Goal: Task Accomplishment & Management: Use online tool/utility

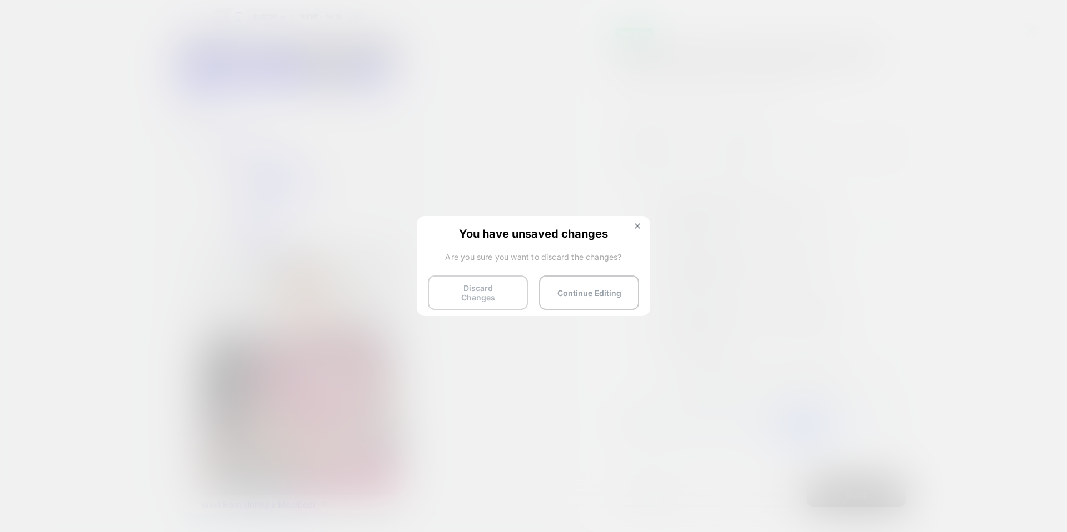
click at [497, 281] on button "Discard Changes" at bounding box center [478, 293] width 100 height 34
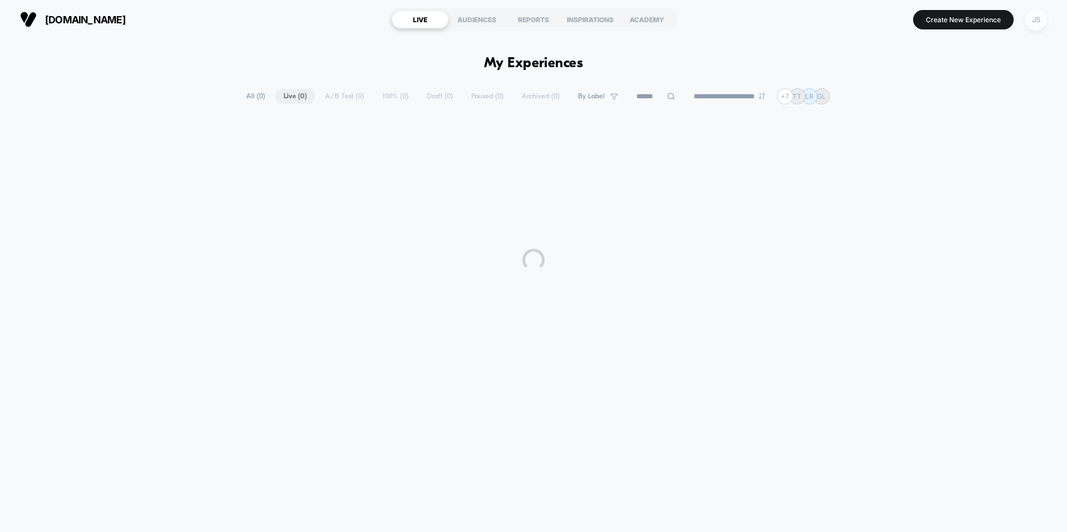
click at [1027, 20] on div "JS" at bounding box center [1036, 20] width 22 height 22
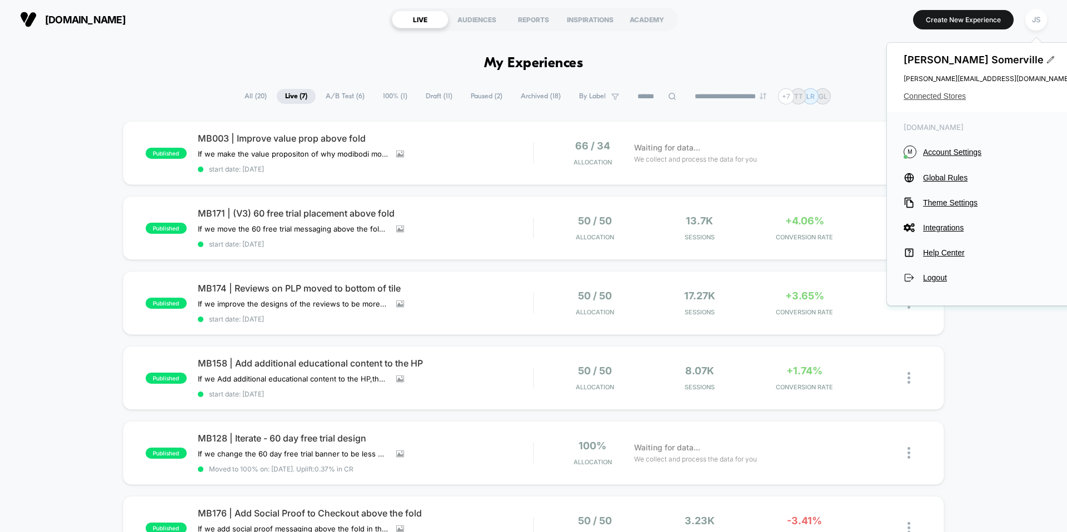
click at [939, 93] on span "Connected Stores" at bounding box center [986, 96] width 167 height 9
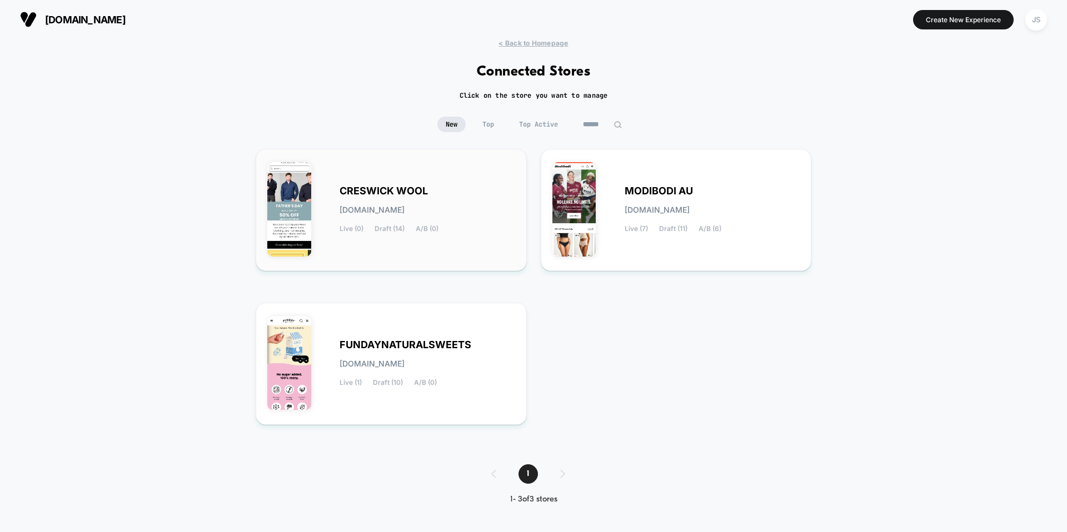
click at [468, 192] on div "CRESWICK WOOL [DOMAIN_NAME] Live (0) Draft (14) A/B (0)" at bounding box center [427, 210] width 176 height 46
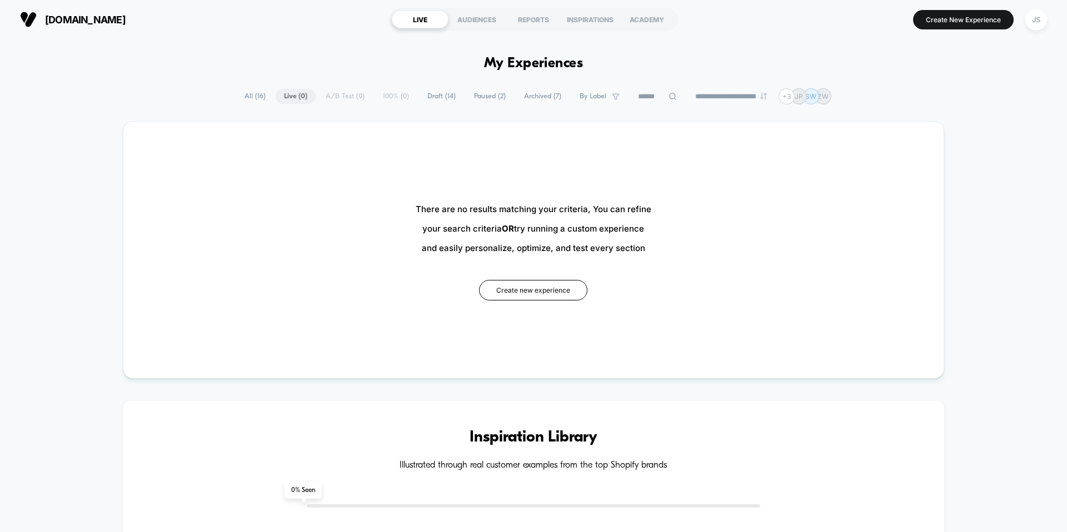
click at [453, 95] on span "Draft ( 14 )" at bounding box center [441, 96] width 45 height 15
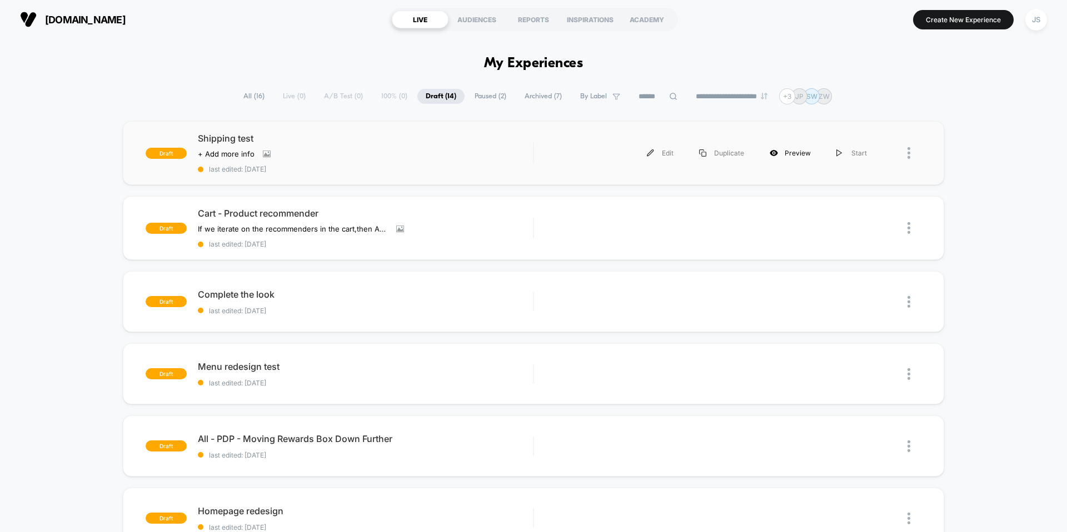
click at [779, 155] on div "Preview" at bounding box center [790, 153] width 67 height 25
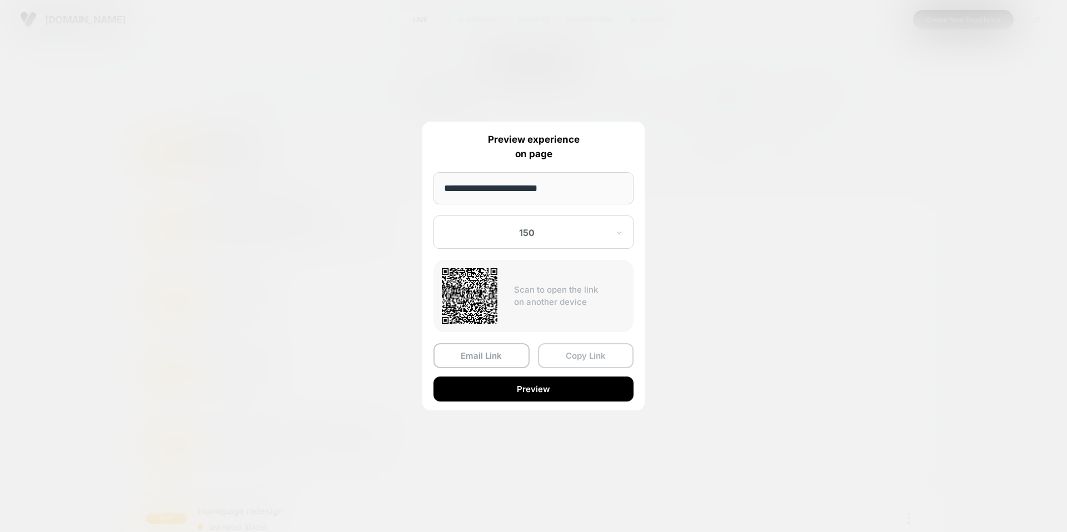
click at [590, 356] on button "Copy Link" at bounding box center [586, 355] width 96 height 25
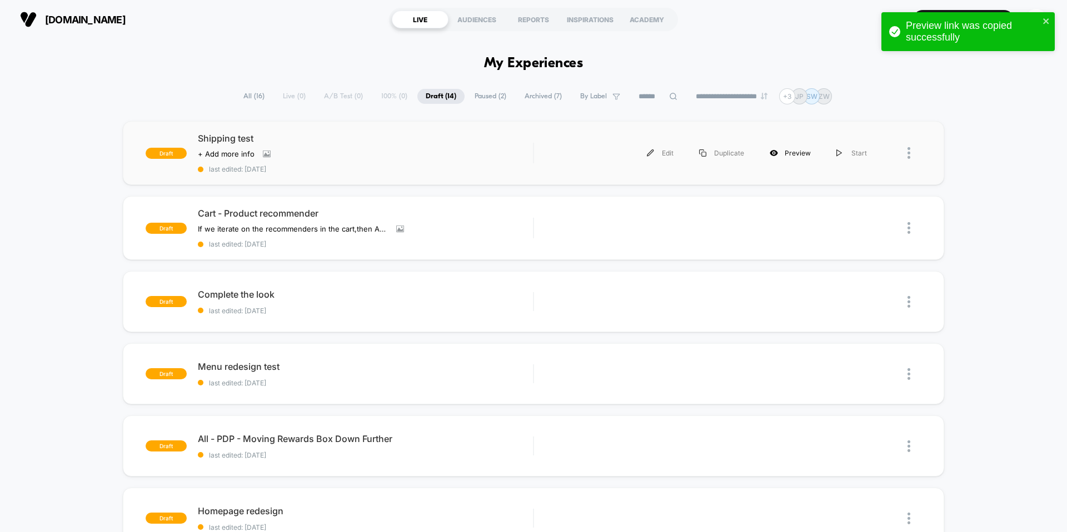
click at [787, 154] on div "Preview" at bounding box center [790, 153] width 67 height 25
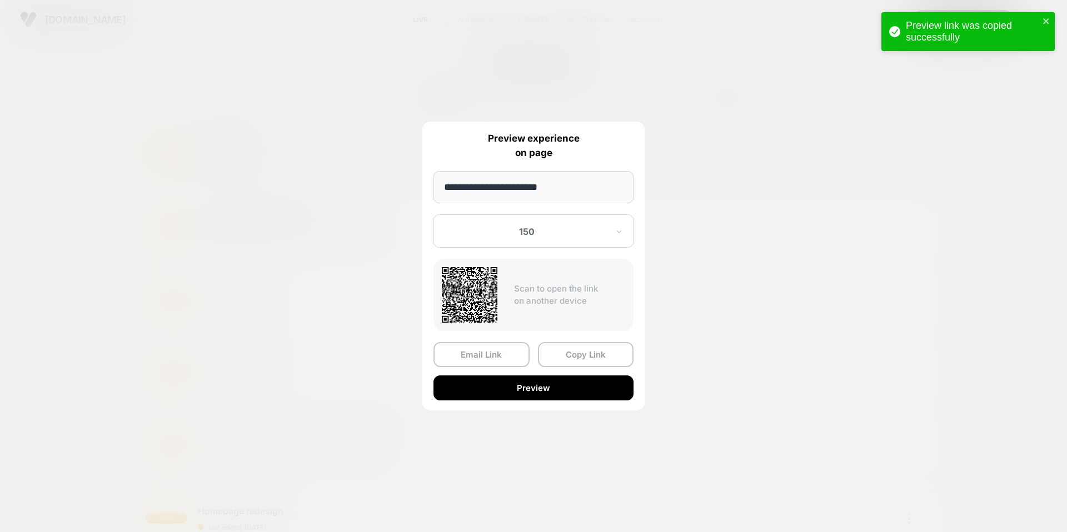
click at [519, 240] on div "150" at bounding box center [533, 230] width 200 height 33
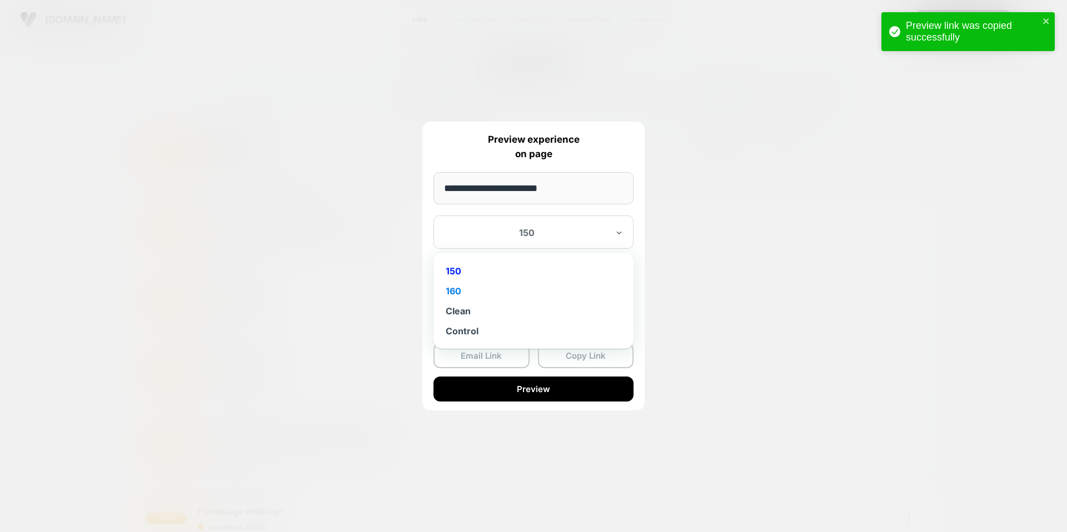
click at [515, 286] on div "160" at bounding box center [533, 291] width 189 height 20
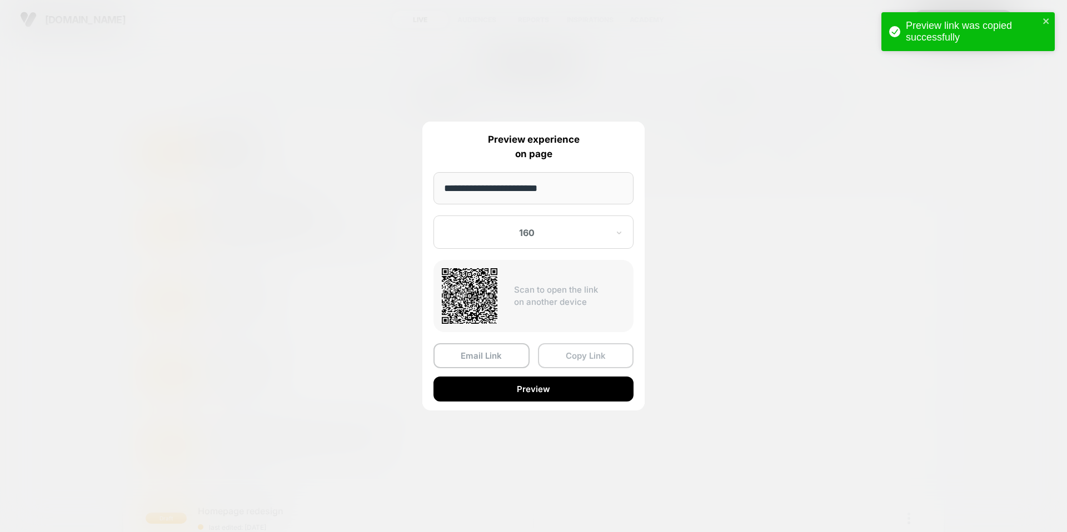
click at [565, 354] on button "Copy Link" at bounding box center [586, 355] width 96 height 25
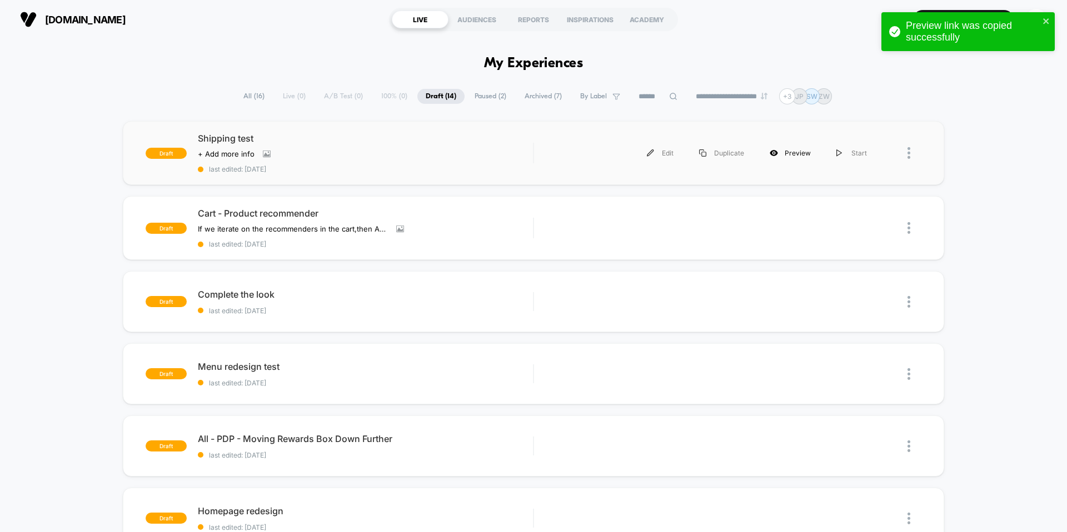
click at [802, 153] on div "Preview" at bounding box center [790, 153] width 67 height 25
click at [802, 153] on div "Edit Duplicate Preview Start" at bounding box center [712, 153] width 334 height 25
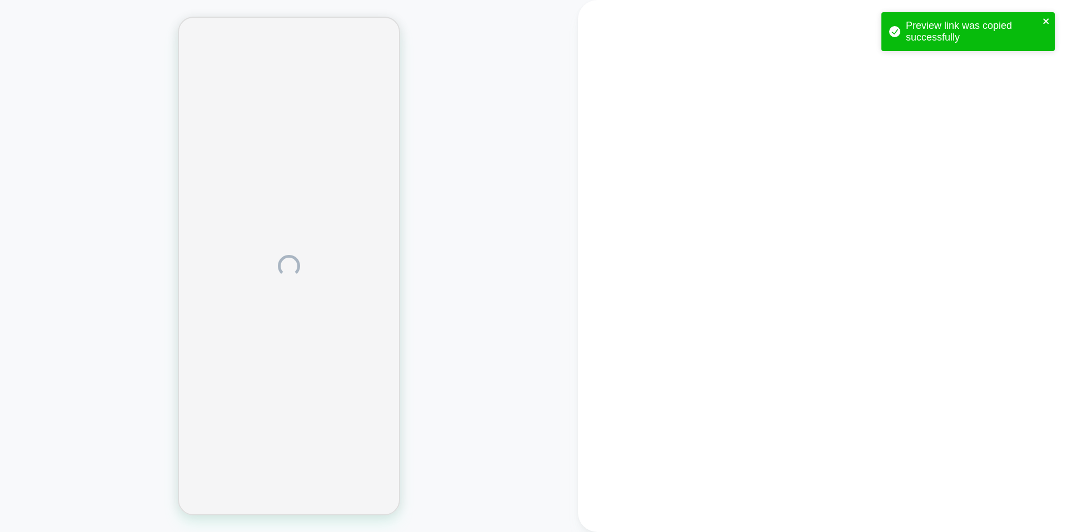
click at [1047, 21] on icon "close" at bounding box center [1046, 21] width 8 height 9
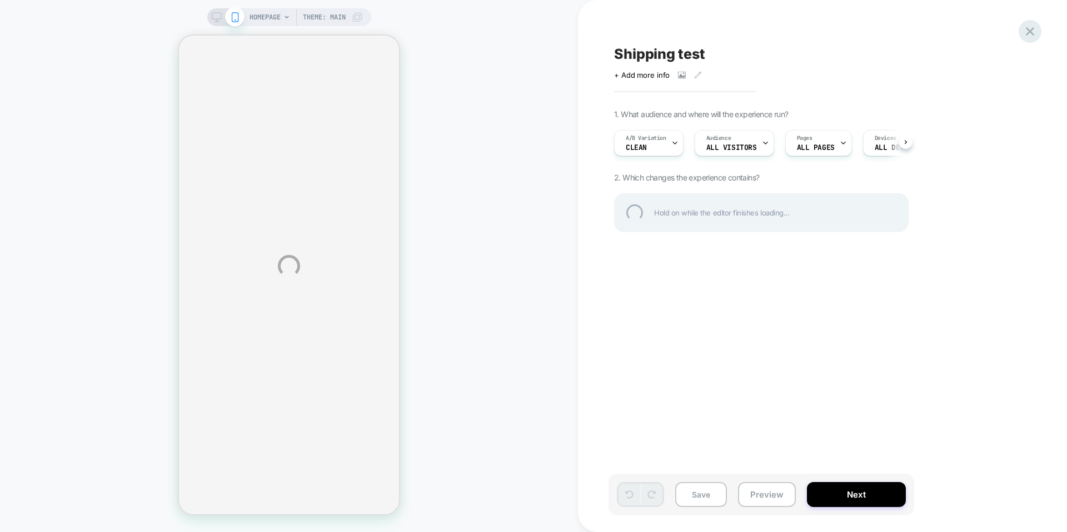
click at [1023, 29] on div at bounding box center [1029, 31] width 23 height 23
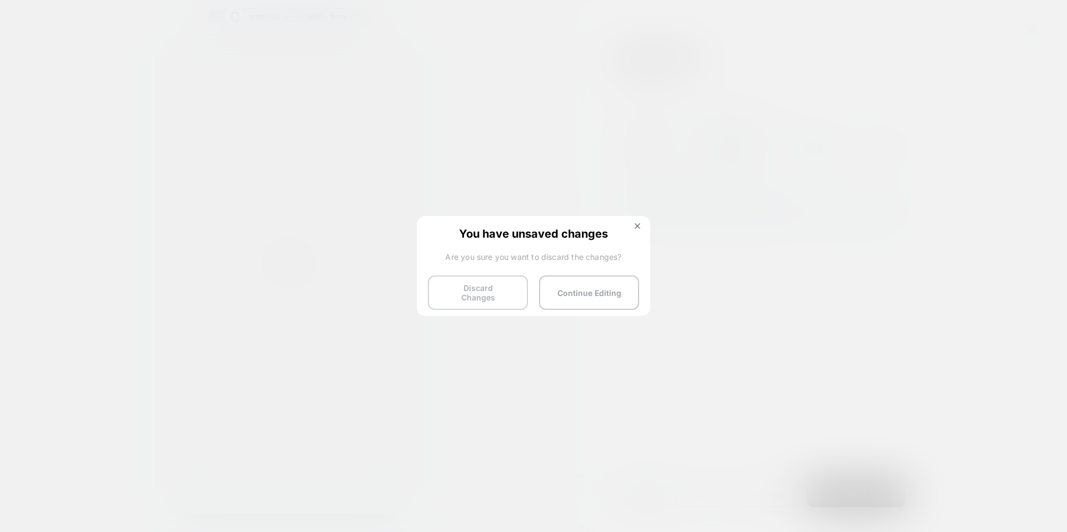
click at [515, 286] on button "Discard Changes" at bounding box center [478, 293] width 100 height 34
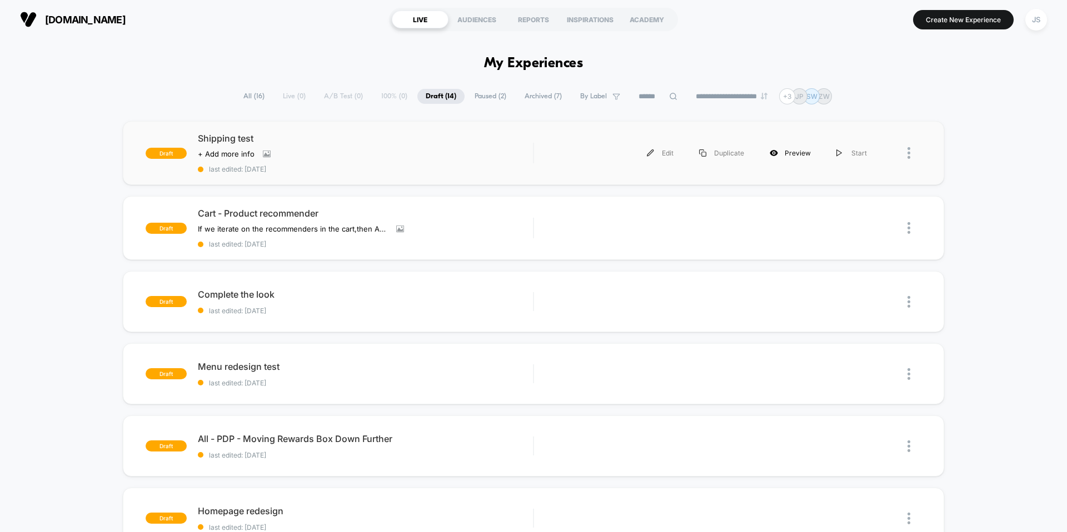
click at [779, 153] on div "Preview" at bounding box center [790, 153] width 67 height 25
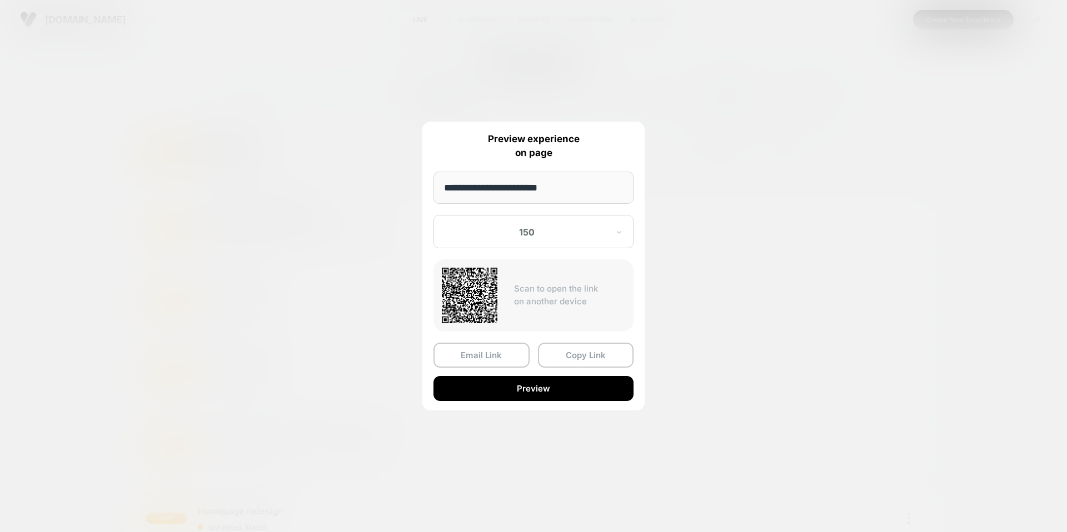
click at [558, 236] on div at bounding box center [526, 232] width 163 height 11
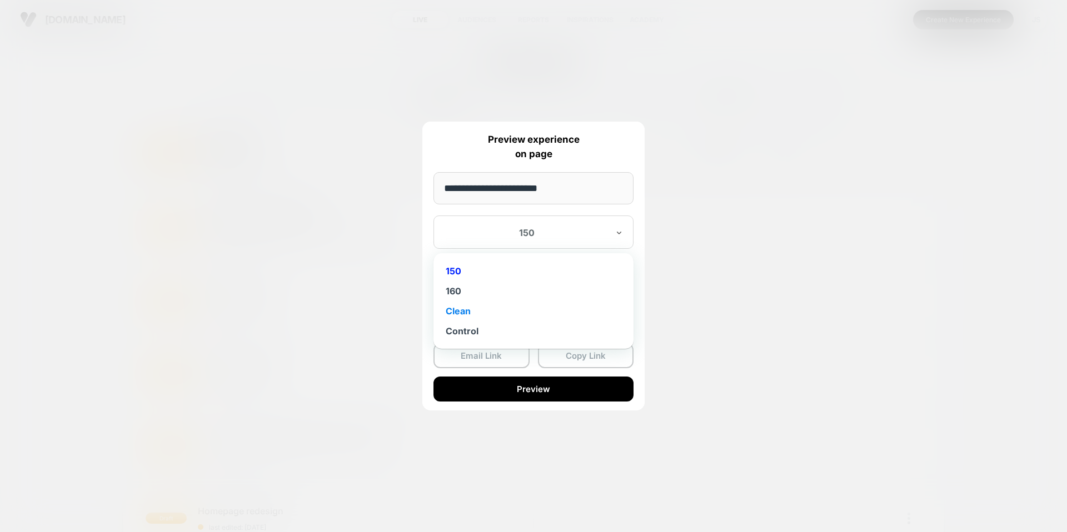
click at [510, 313] on div "Clean" at bounding box center [533, 311] width 189 height 20
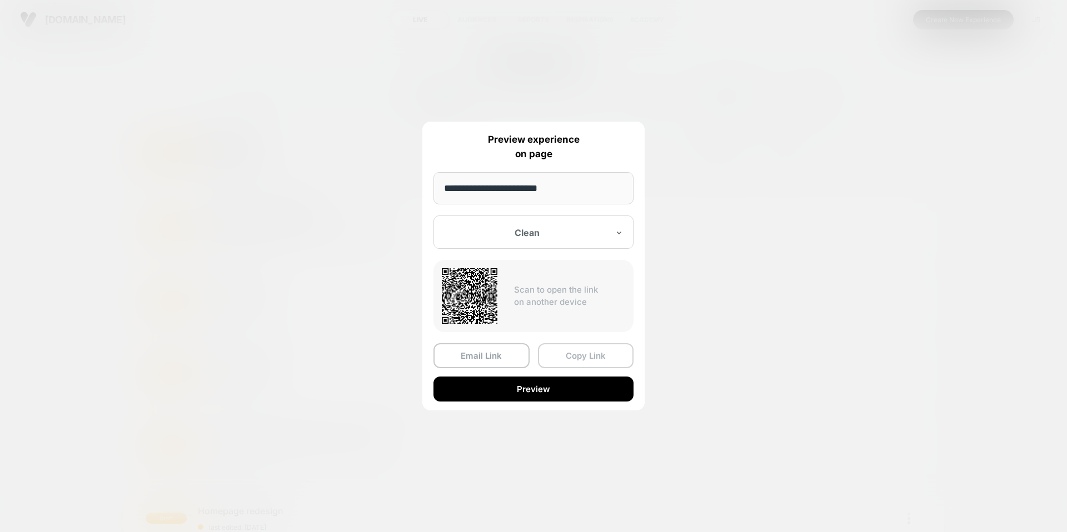
click at [587, 359] on button "Copy Link" at bounding box center [586, 355] width 96 height 25
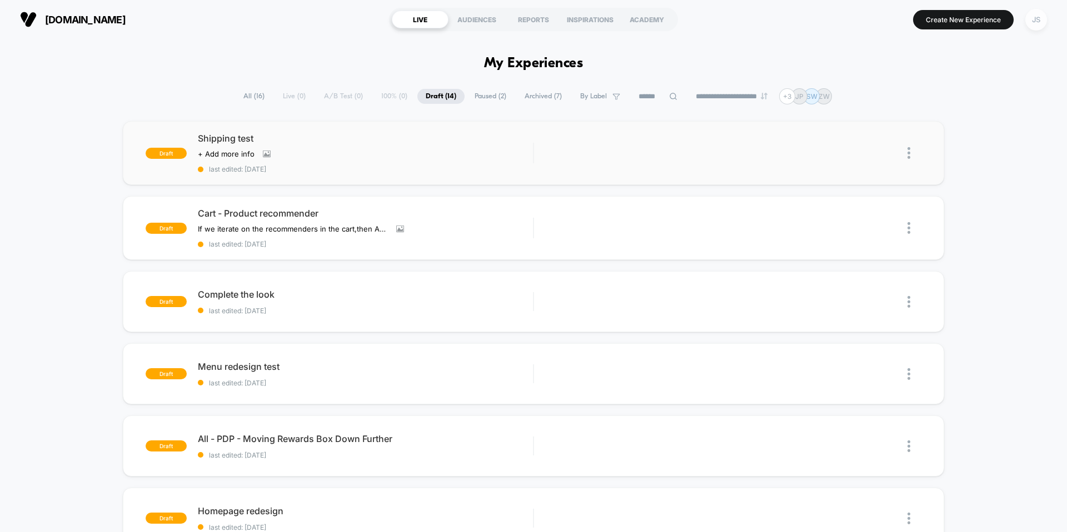
click at [1035, 23] on div "JS" at bounding box center [1036, 20] width 22 height 22
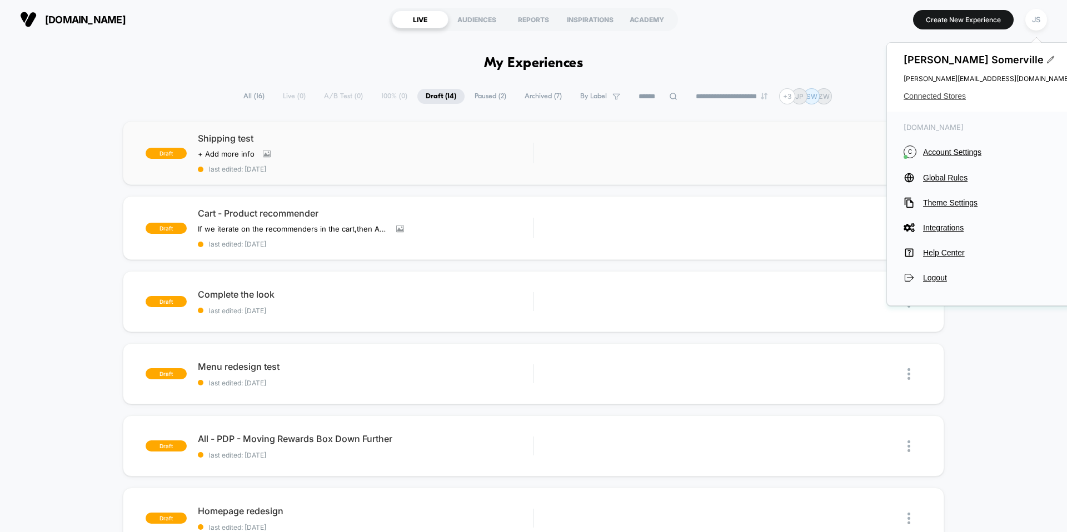
click at [920, 94] on span "Connected Stores" at bounding box center [986, 96] width 167 height 9
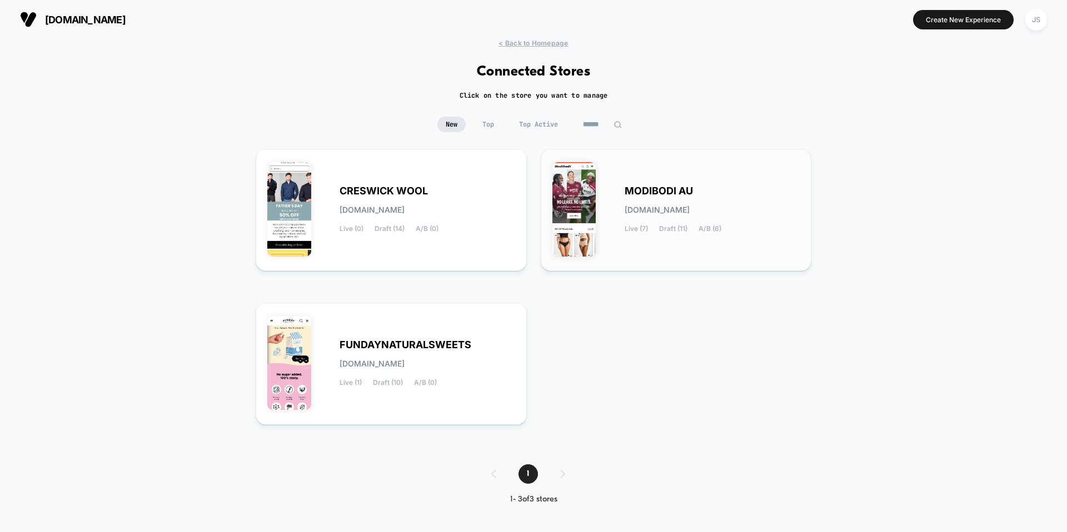
click at [689, 210] on span "[DOMAIN_NAME]" at bounding box center [656, 210] width 65 height 8
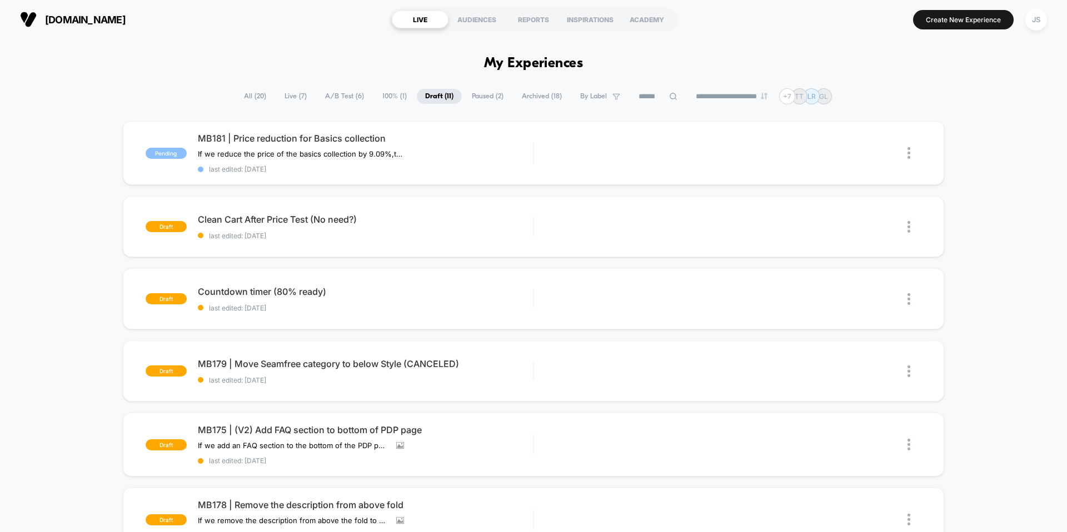
click at [471, 98] on span "Paused ( 2 )" at bounding box center [487, 96] width 48 height 15
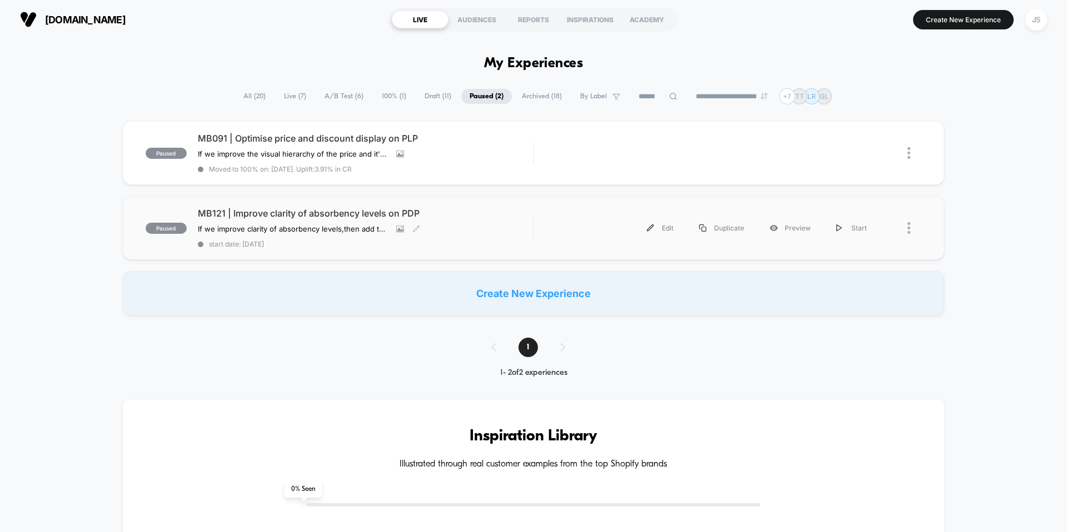
click at [335, 212] on span "MB121 | Improve clarity of absorbency levels on PDP" at bounding box center [365, 213] width 335 height 11
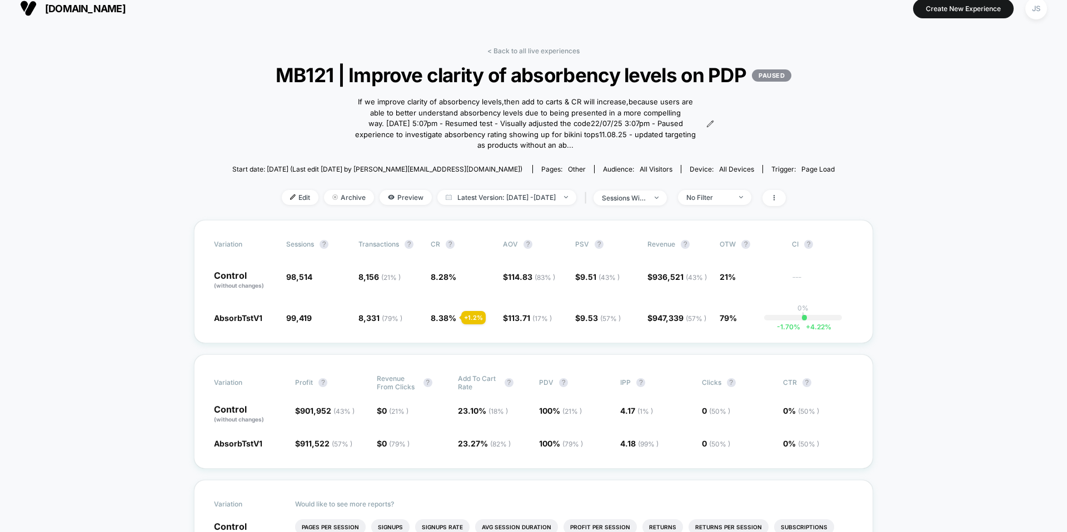
scroll to position [11, 0]
click at [707, 127] on icon at bounding box center [710, 124] width 6 height 6
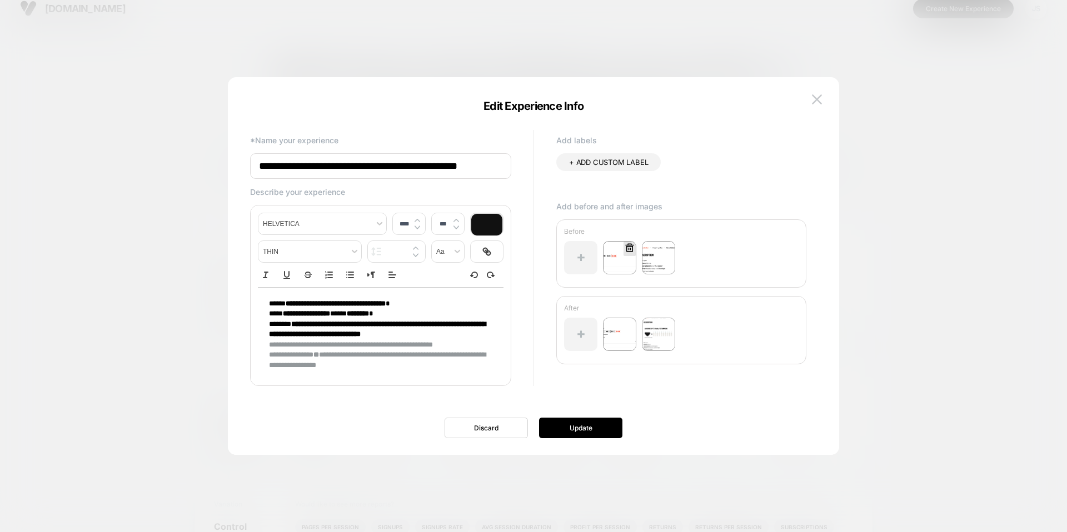
click at [624, 263] on img at bounding box center [619, 257] width 33 height 33
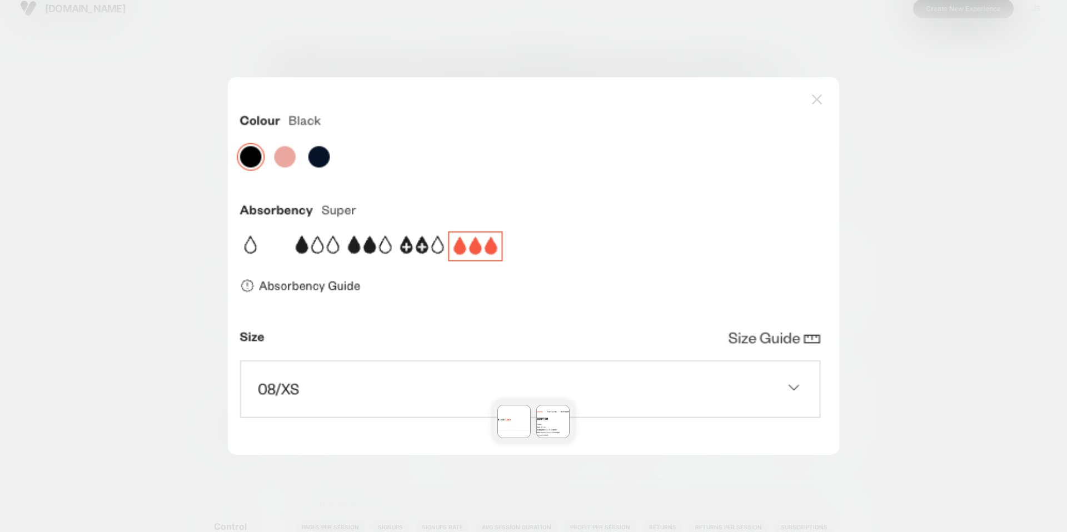
click at [819, 98] on img at bounding box center [817, 98] width 10 height 9
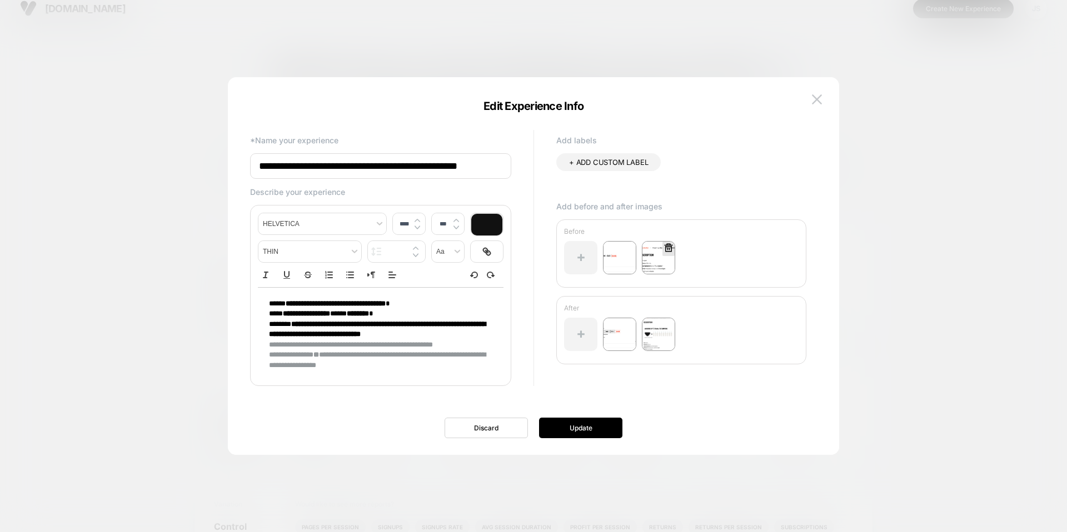
click at [663, 249] on icon at bounding box center [668, 248] width 10 height 10
click at [728, 219] on div "Before" at bounding box center [681, 253] width 250 height 68
click at [626, 253] on div at bounding box center [629, 249] width 10 height 12
click at [689, 199] on div "Add labels + ADD CUSTOM LABEL Add before and after images Before After" at bounding box center [681, 261] width 250 height 251
click at [655, 328] on img at bounding box center [658, 334] width 33 height 33
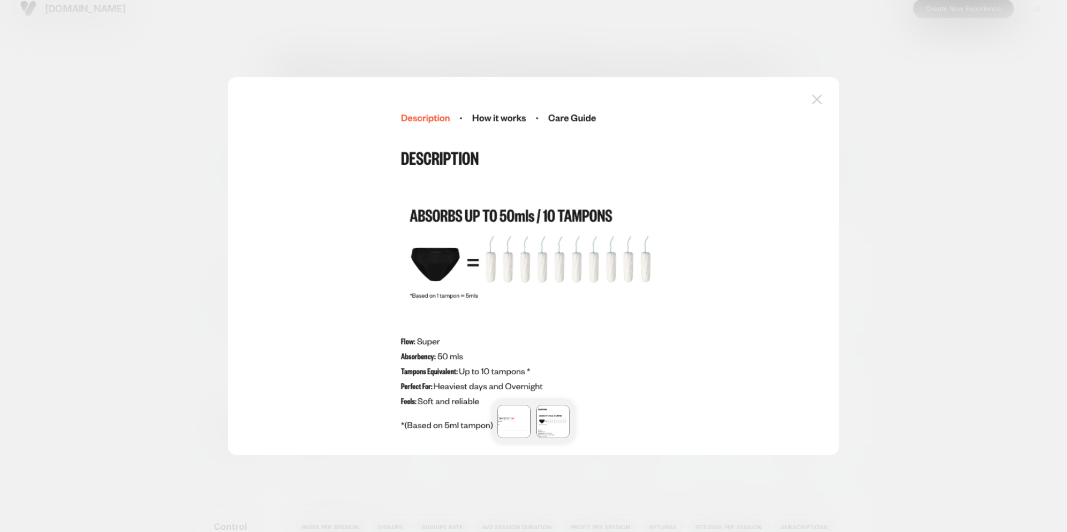
click at [818, 100] on img at bounding box center [817, 98] width 10 height 9
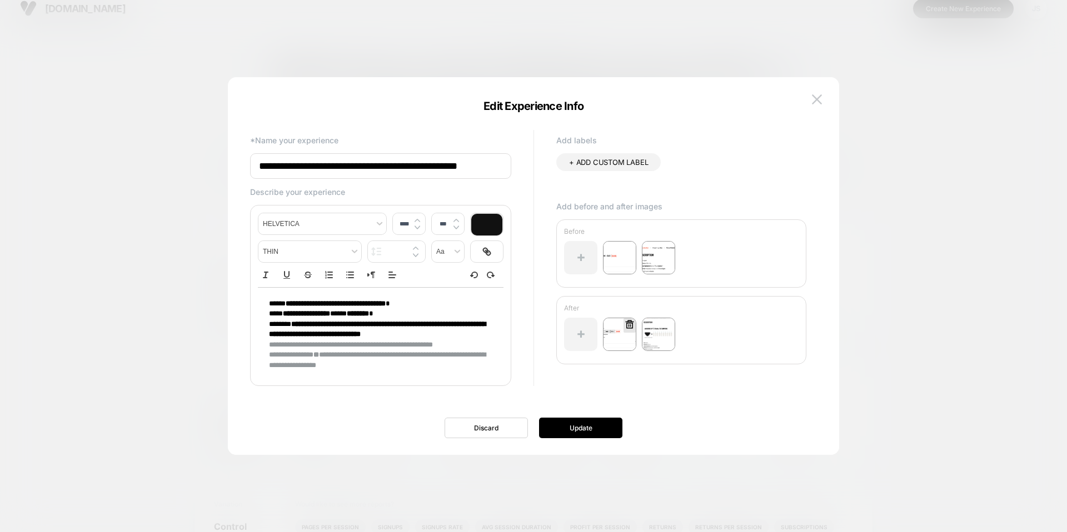
click at [615, 334] on img at bounding box center [619, 334] width 33 height 33
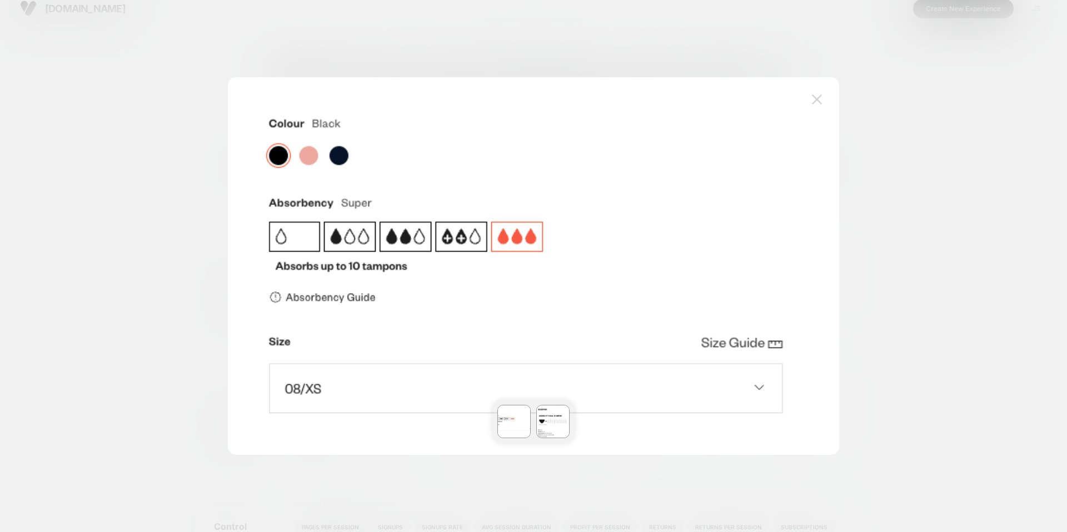
click at [818, 104] on button at bounding box center [816, 99] width 17 height 17
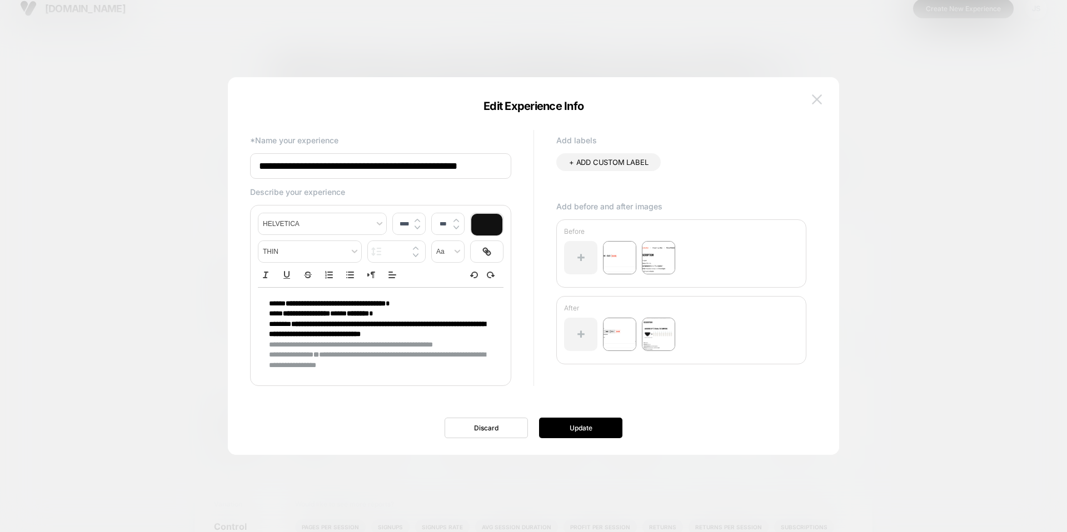
click at [815, 96] on img at bounding box center [817, 98] width 10 height 9
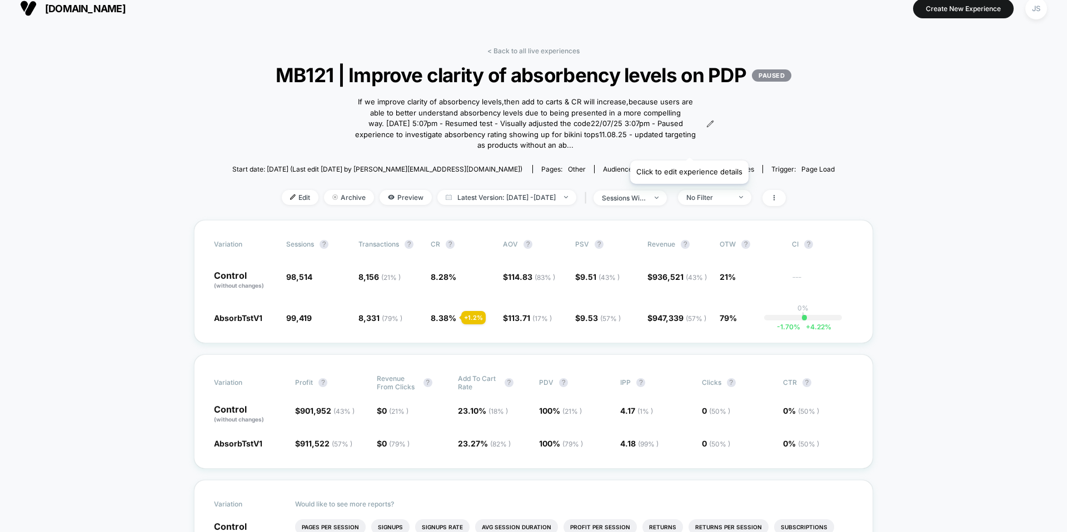
click at [706, 128] on icon at bounding box center [710, 124] width 8 height 8
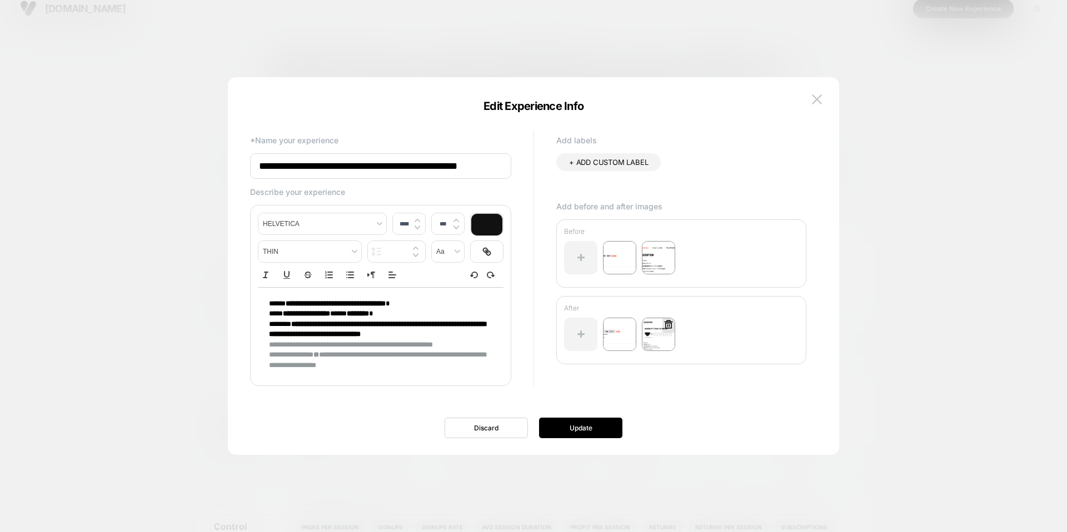
click at [650, 339] on img at bounding box center [658, 334] width 33 height 33
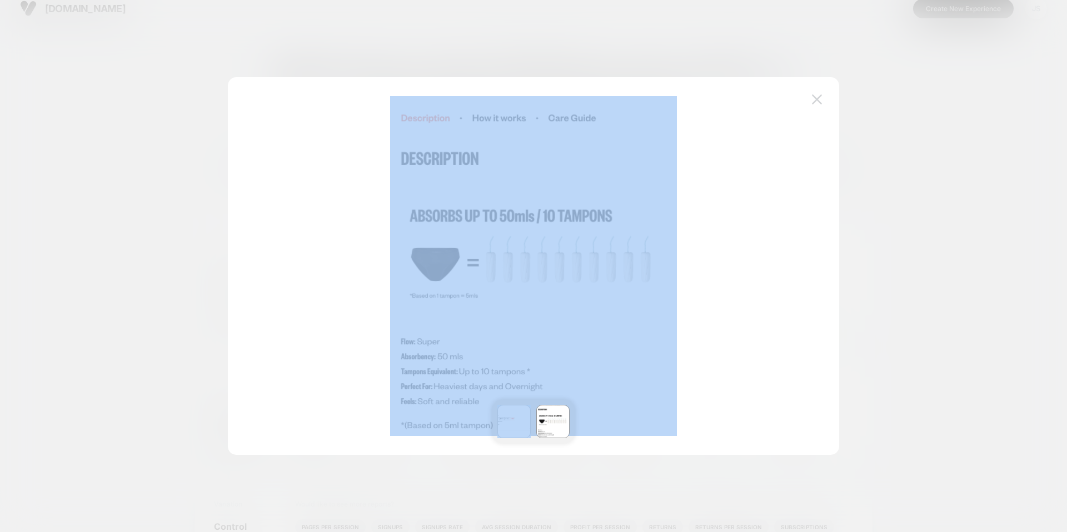
click at [813, 101] on img at bounding box center [817, 98] width 10 height 9
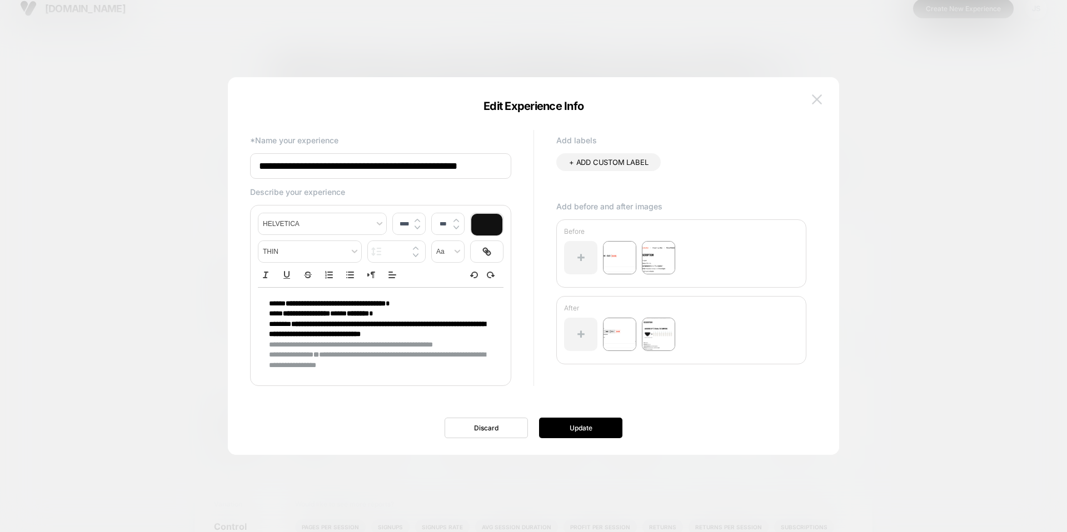
click at [815, 93] on button at bounding box center [816, 99] width 17 height 17
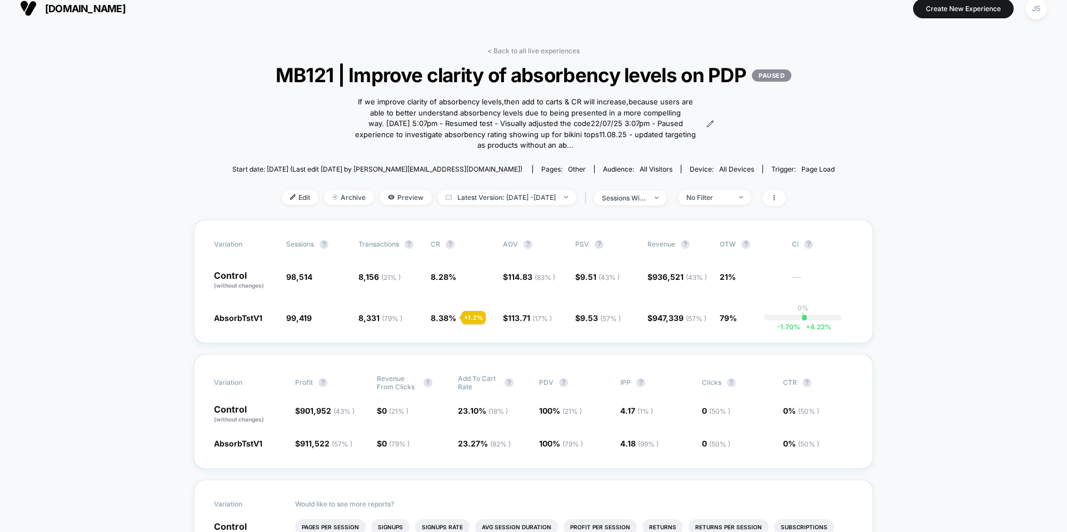
click at [646, 202] on div "sessions with impression" at bounding box center [624, 198] width 44 height 8
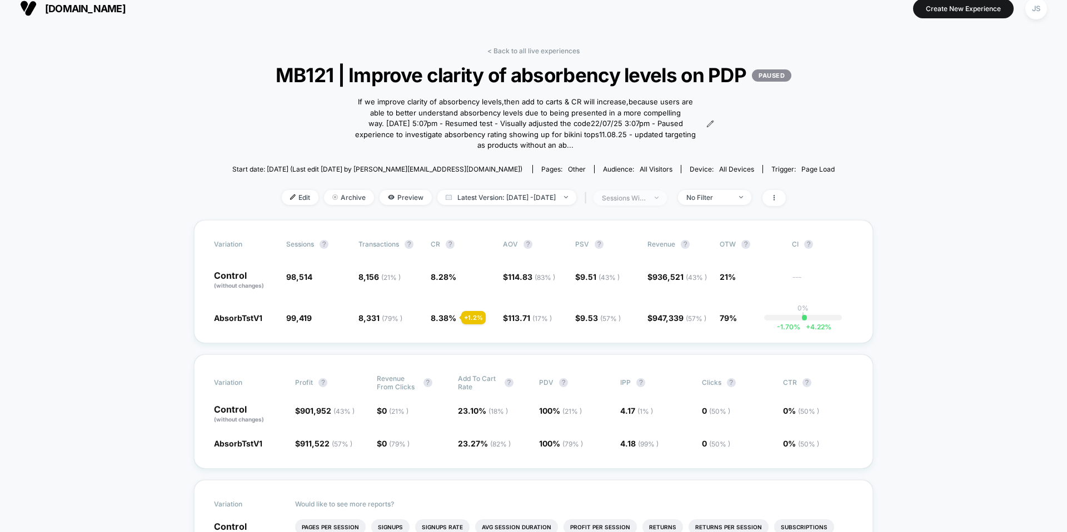
click at [667, 206] on span "sessions with impression" at bounding box center [629, 198] width 73 height 15
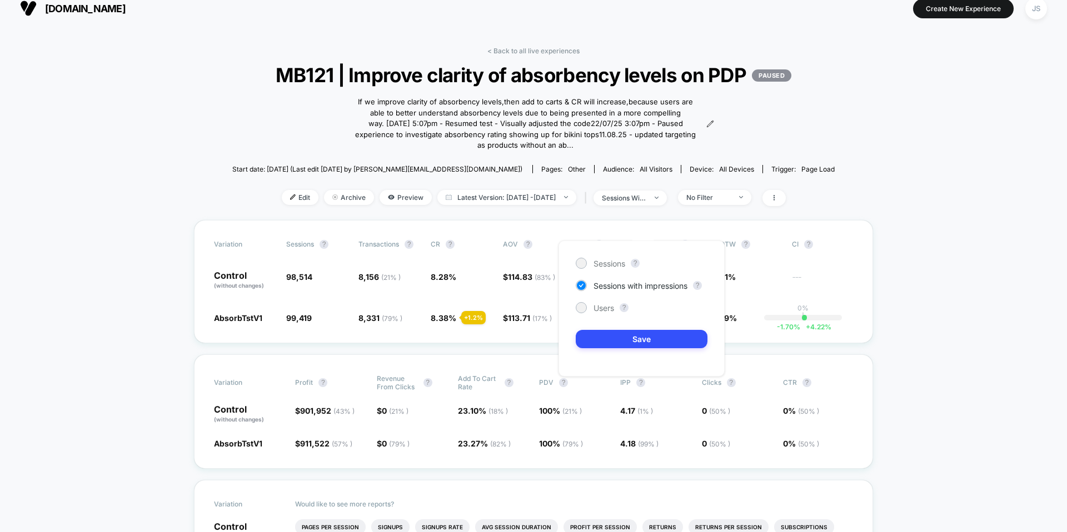
click at [609, 269] on div "Sessions ? Sessions with impressions ? Users ? Save" at bounding box center [641, 309] width 166 height 136
click at [588, 264] on div "Sessions" at bounding box center [599, 263] width 49 height 11
click at [603, 341] on button "Save" at bounding box center [641, 339] width 132 height 18
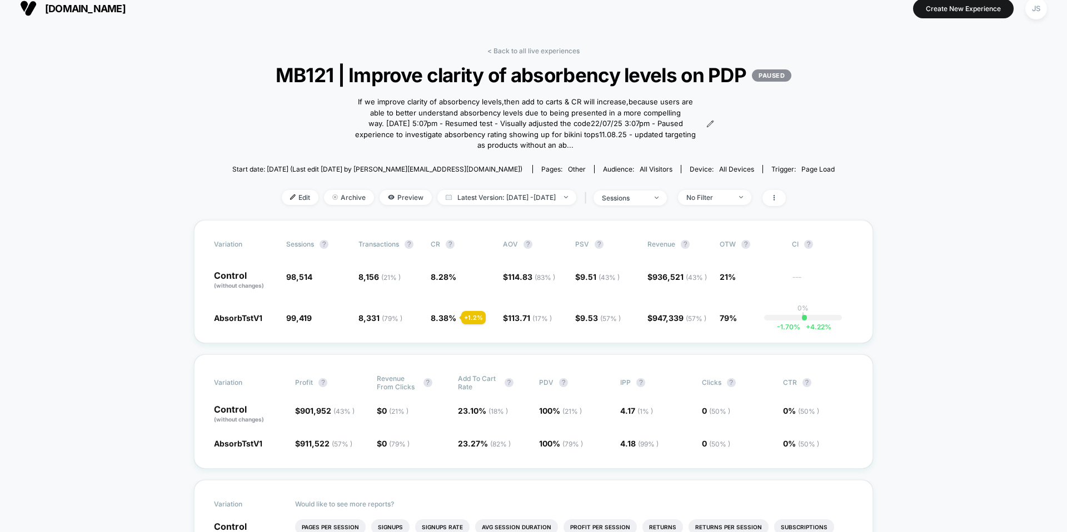
click at [659, 206] on span "sessions" at bounding box center [629, 198] width 73 height 15
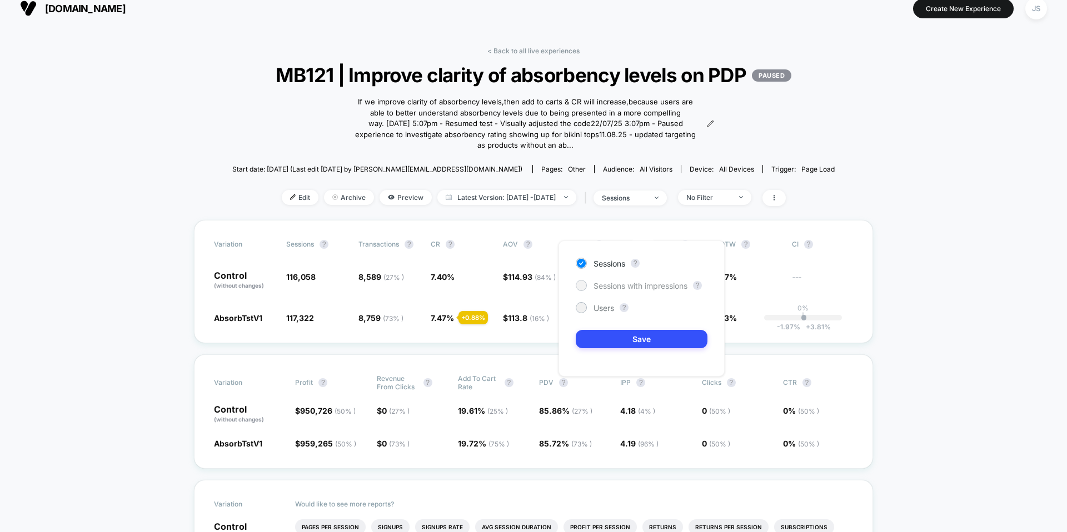
click at [647, 287] on span "Sessions with impressions" at bounding box center [640, 285] width 94 height 9
click at [650, 334] on button "Save" at bounding box center [641, 339] width 132 height 18
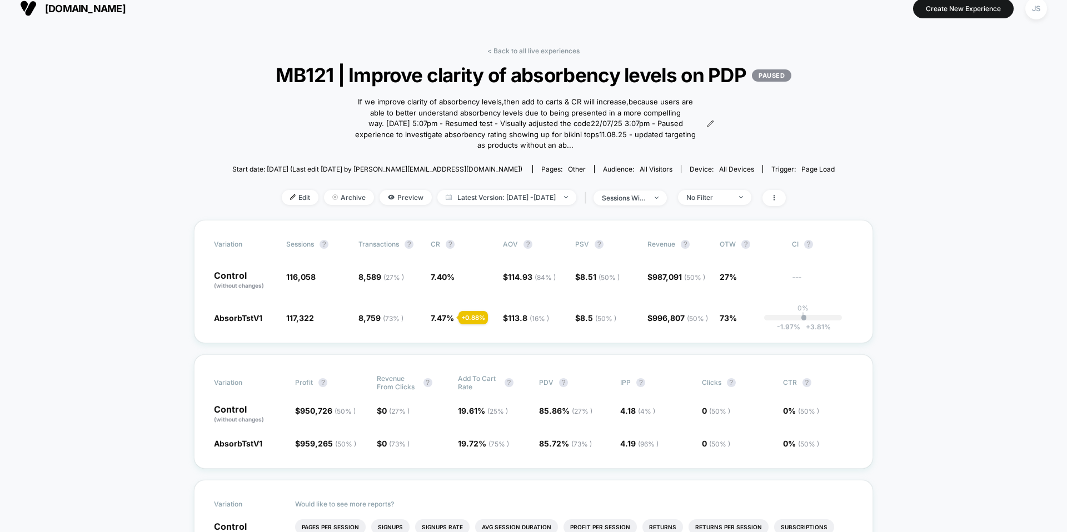
click at [499, 52] on link "< Back to all live experiences" at bounding box center [533, 51] width 92 height 8
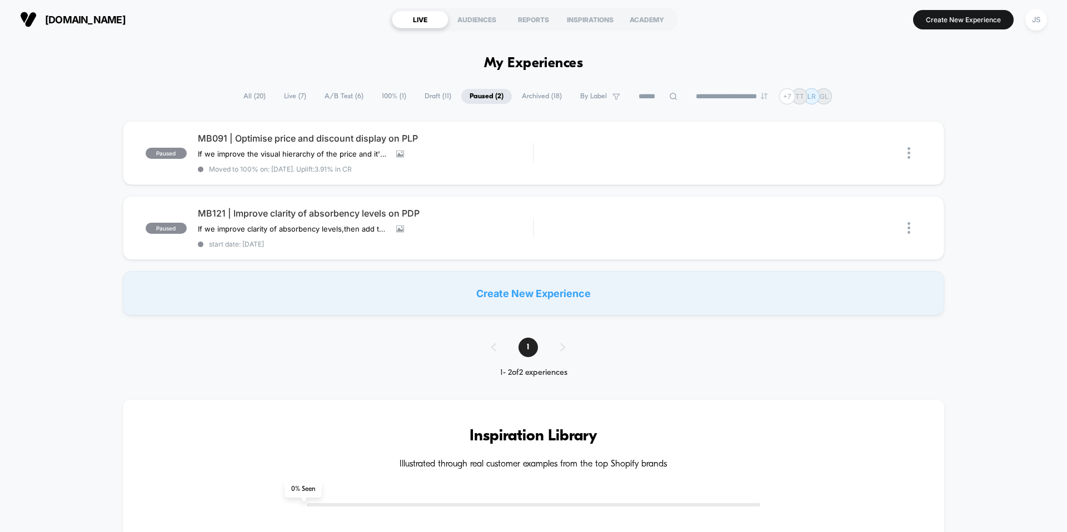
click at [1047, 18] on button "JS" at bounding box center [1036, 19] width 28 height 23
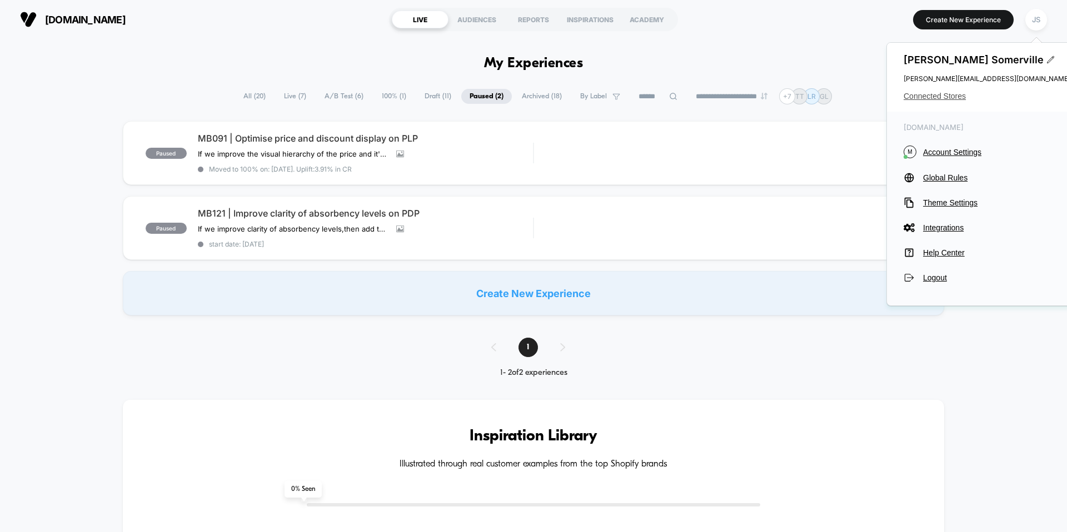
click at [943, 95] on span "Connected Stores" at bounding box center [986, 96] width 167 height 9
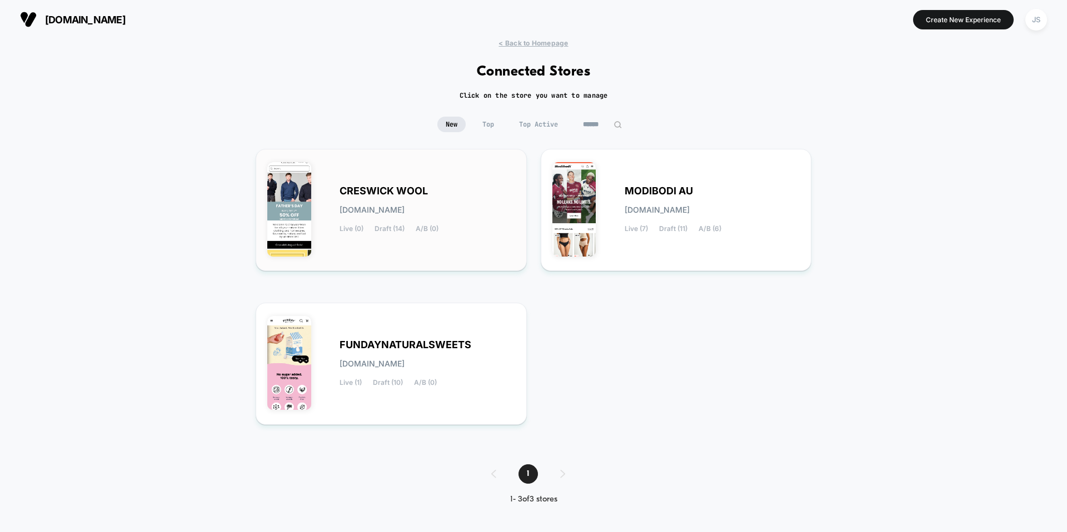
click at [469, 217] on div "CRESWICK WOOL [DOMAIN_NAME] Live (0) Draft (14) A/B (0)" at bounding box center [427, 210] width 176 height 46
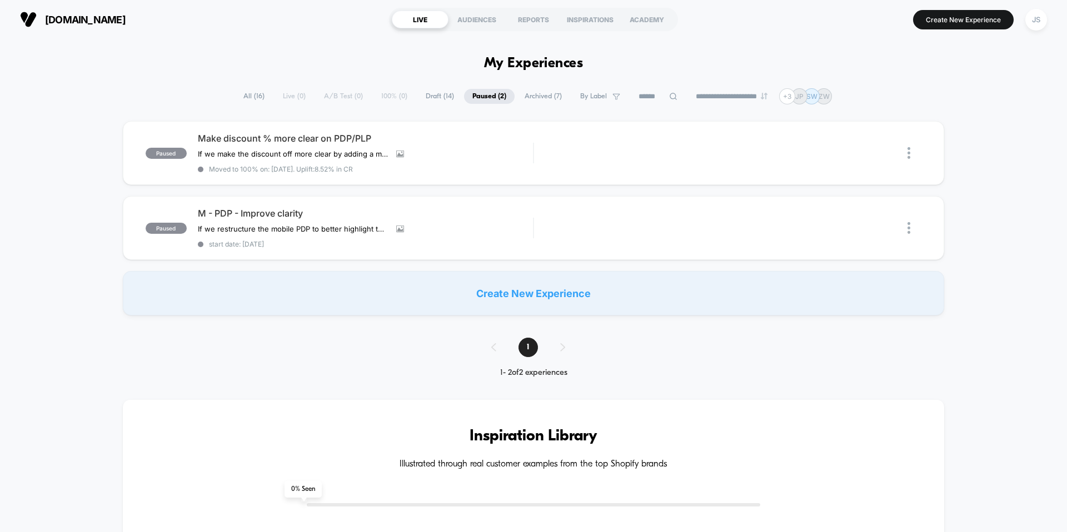
click at [258, 96] on span "All ( 16 )" at bounding box center [254, 96] width 38 height 15
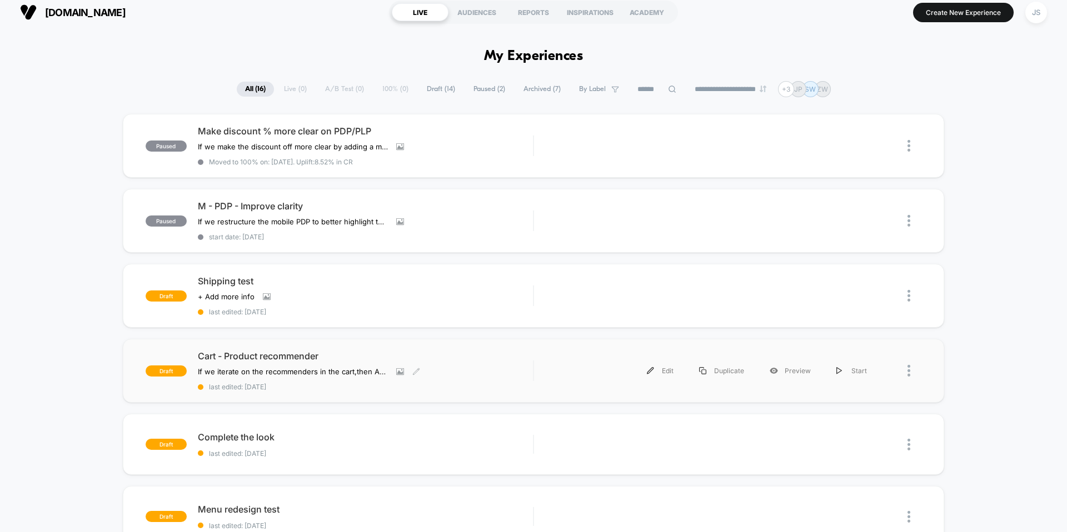
click at [283, 356] on span "Cart - Product recommender" at bounding box center [365, 356] width 335 height 11
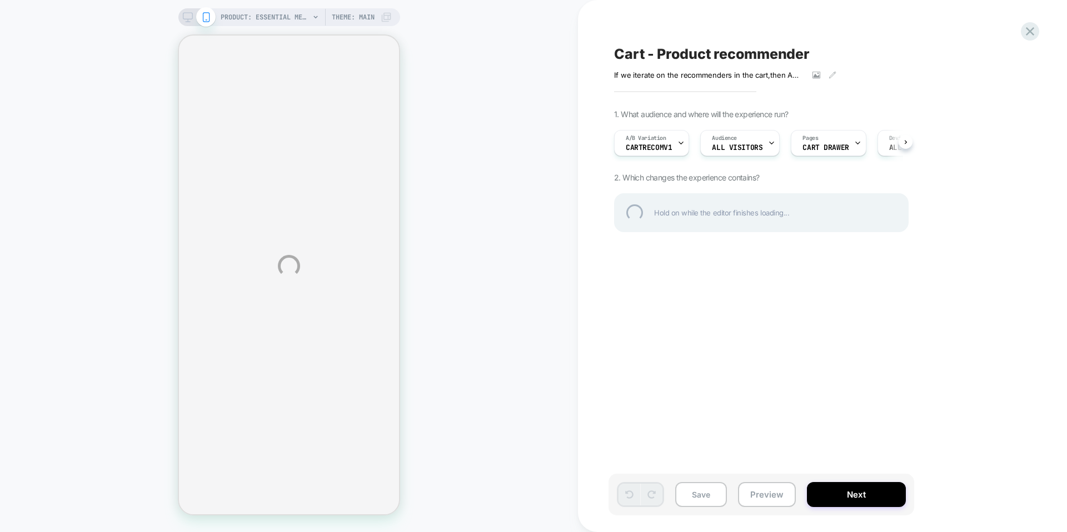
click at [781, 490] on div "PRODUCT: Essential Merino Wool Blanket PRODUCT: Essential Merino Wool Blanket T…" at bounding box center [533, 266] width 1067 height 532
click at [763, 428] on div "PRODUCT: Essential Merino Wool Blanket PRODUCT: Essential Merino Wool Blanket T…" at bounding box center [533, 266] width 1067 height 532
click at [767, 413] on div "PRODUCT: Essential Merino Wool Blanket PRODUCT: Essential Merino Wool Blanket T…" at bounding box center [533, 266] width 1067 height 532
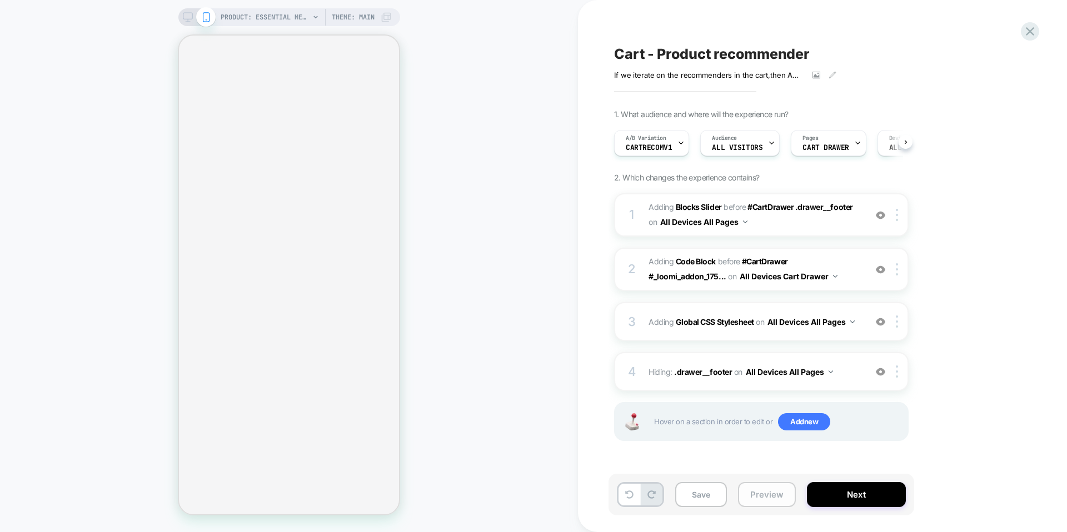
click at [769, 494] on button "Preview" at bounding box center [767, 494] width 58 height 25
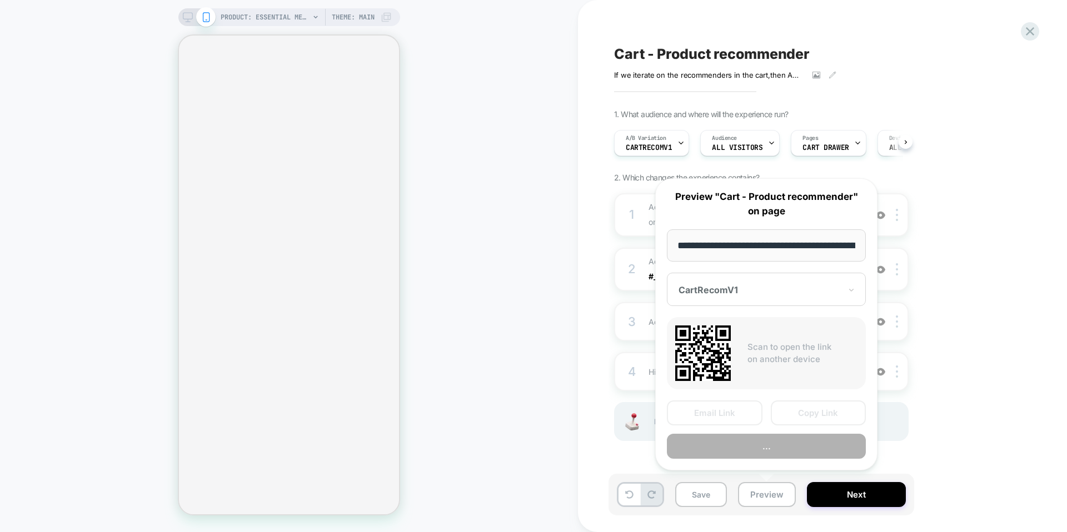
scroll to position [0, 1]
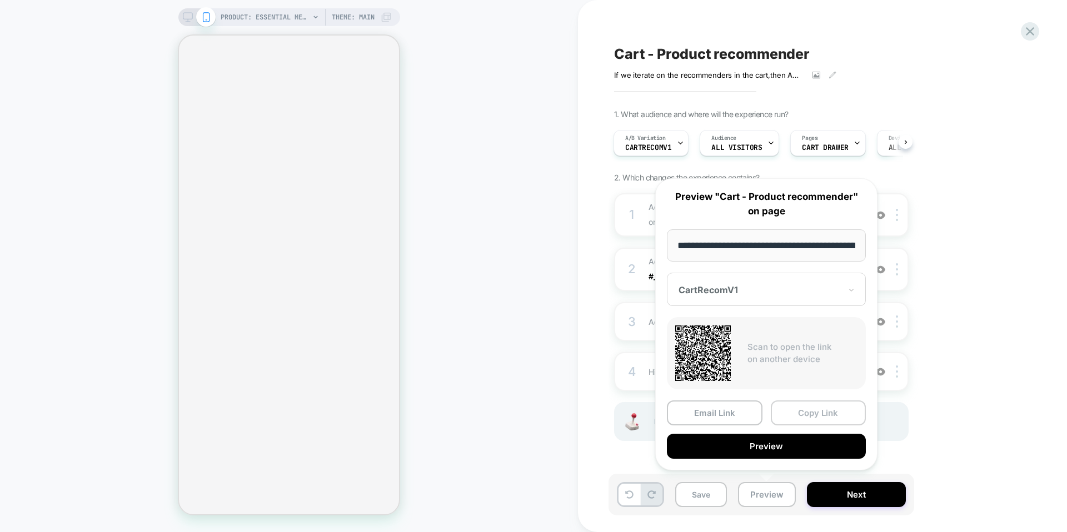
click at [798, 414] on button "Copy Link" at bounding box center [818, 412] width 96 height 25
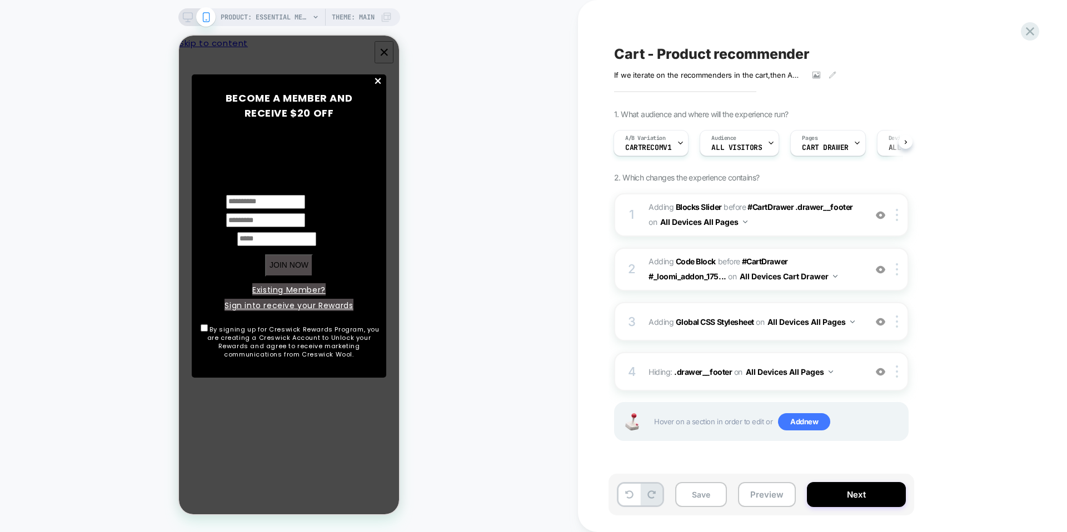
scroll to position [0, 0]
click at [773, 489] on button "Preview" at bounding box center [767, 494] width 58 height 25
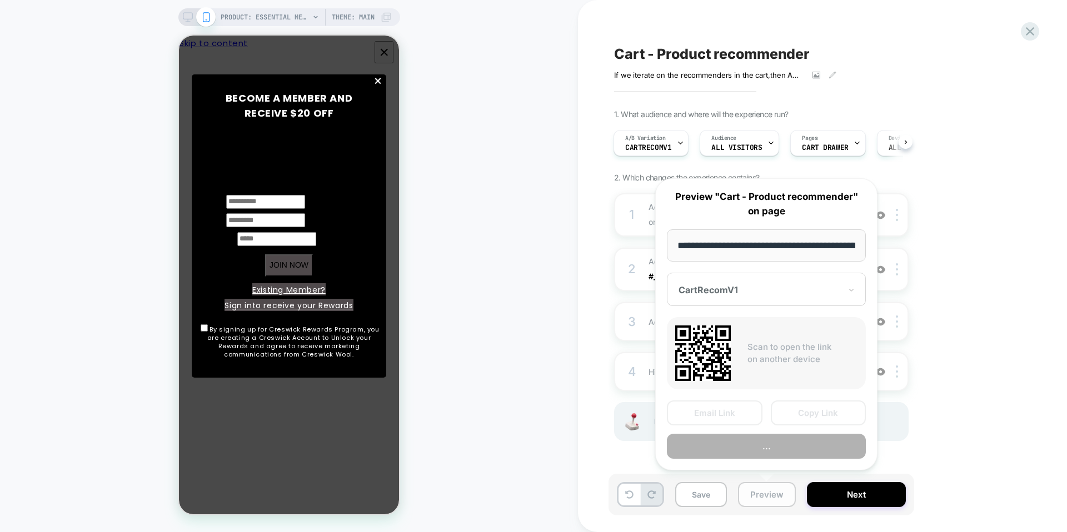
scroll to position [0, 202]
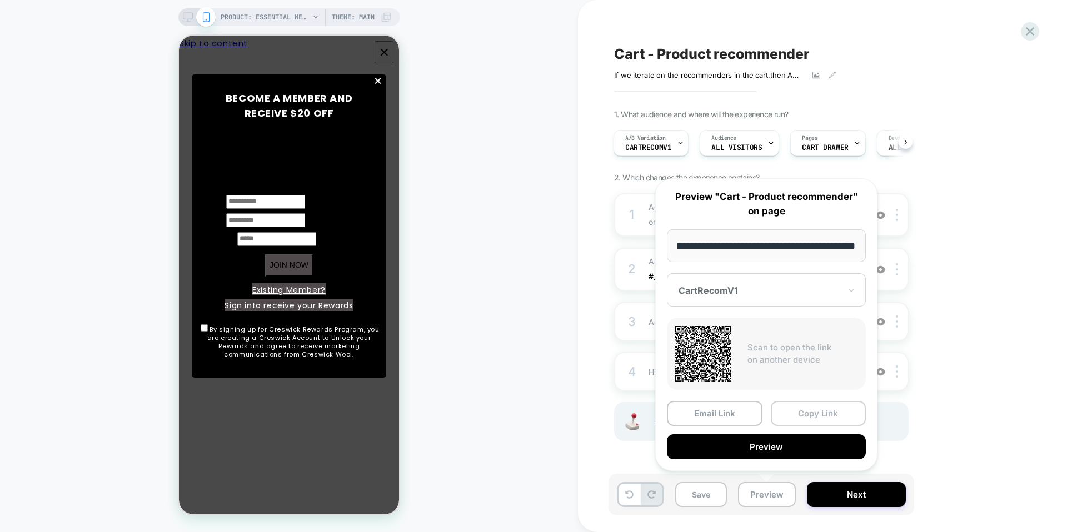
click at [808, 410] on button "Copy Link" at bounding box center [818, 413] width 96 height 25
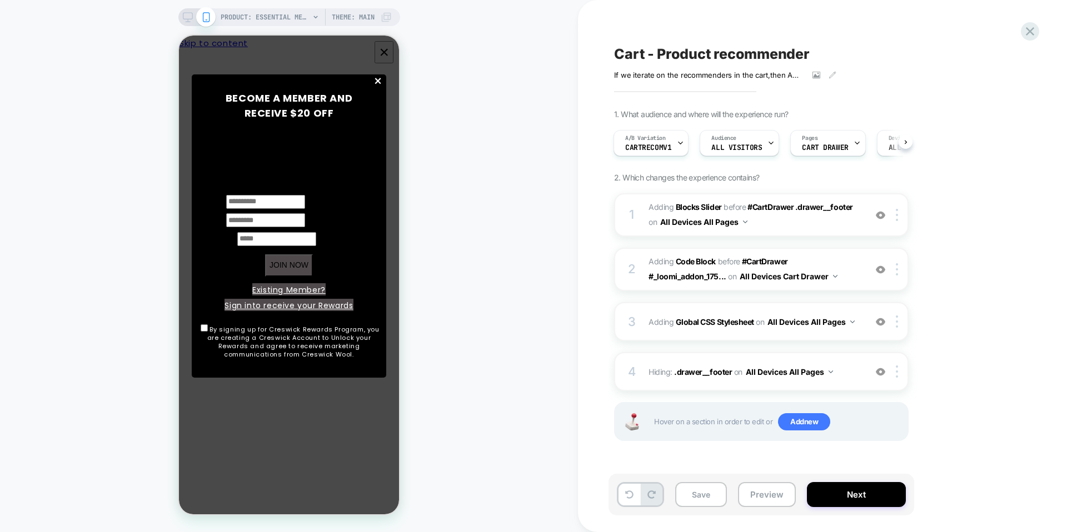
click at [506, 297] on div "PRODUCT: Essential Merino Wool Blanket PRODUCT: Essential Merino Wool Blanket T…" at bounding box center [289, 266] width 578 height 510
click at [375, 82] on span "×" at bounding box center [377, 81] width 9 height 25
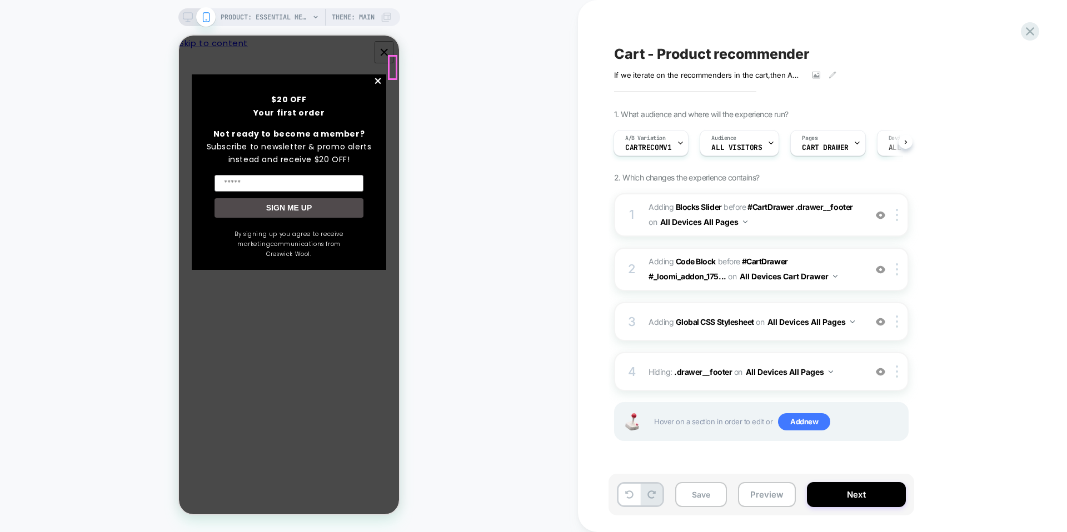
click at [383, 69] on span "×" at bounding box center [377, 81] width 9 height 25
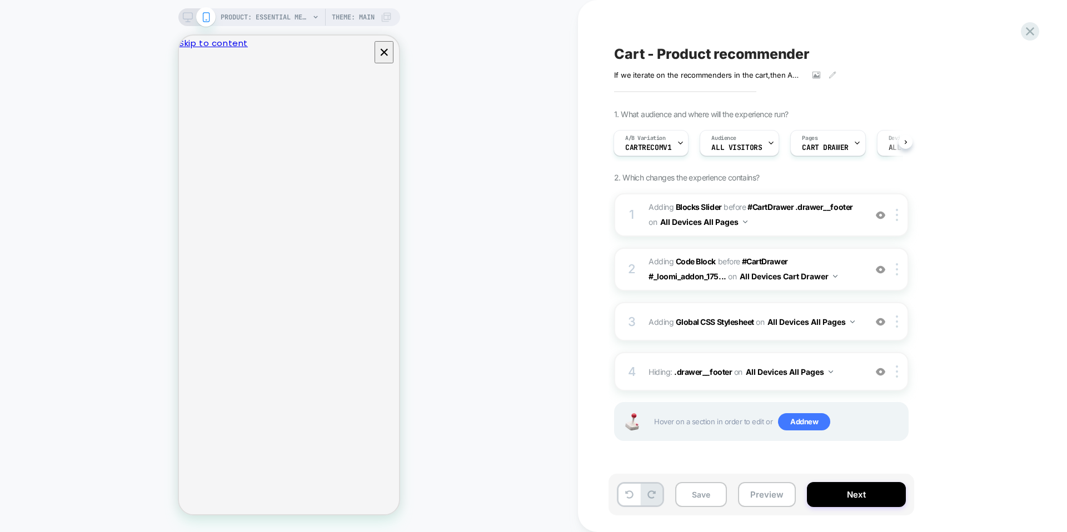
click at [454, 91] on div "PRODUCT: Essential Merino Wool Blanket PRODUCT: Essential Merino Wool Blanket T…" at bounding box center [289, 266] width 578 height 510
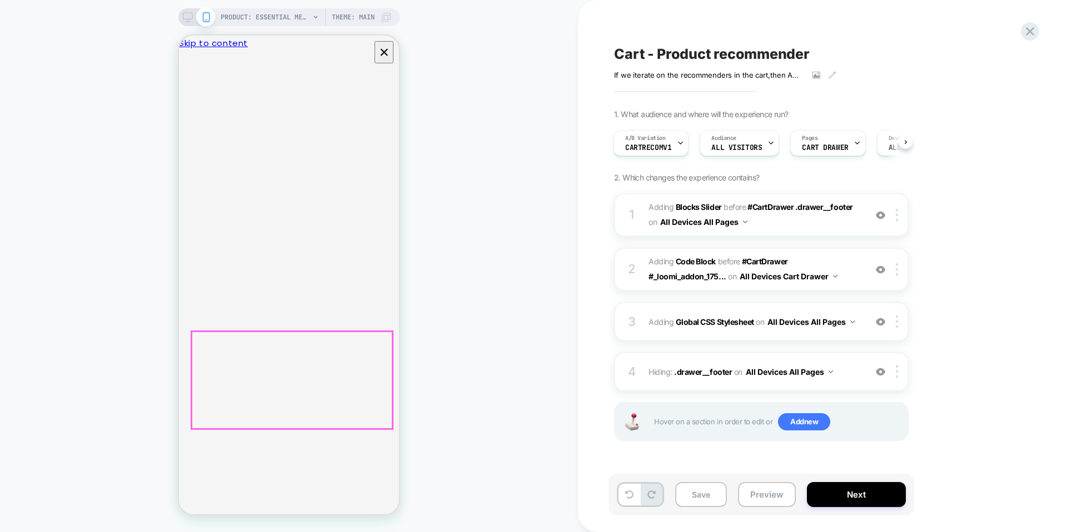
scroll to position [3, 0]
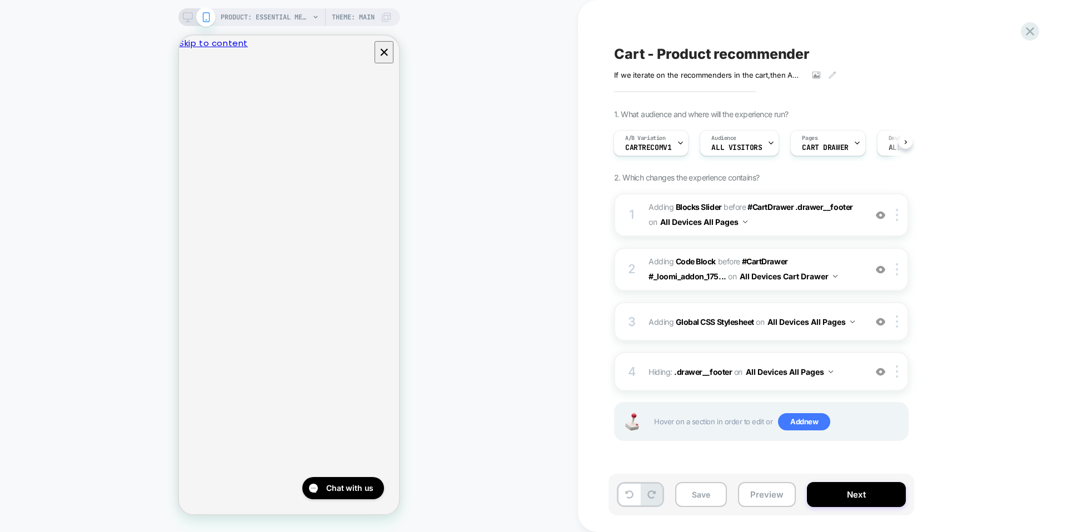
scroll to position [3, 0]
click at [1043, 27] on div "Cart - Product recommender If we iterate on the recommenders in the cart , then…" at bounding box center [822, 266] width 489 height 532
click at [1033, 33] on icon at bounding box center [1029, 31] width 15 height 15
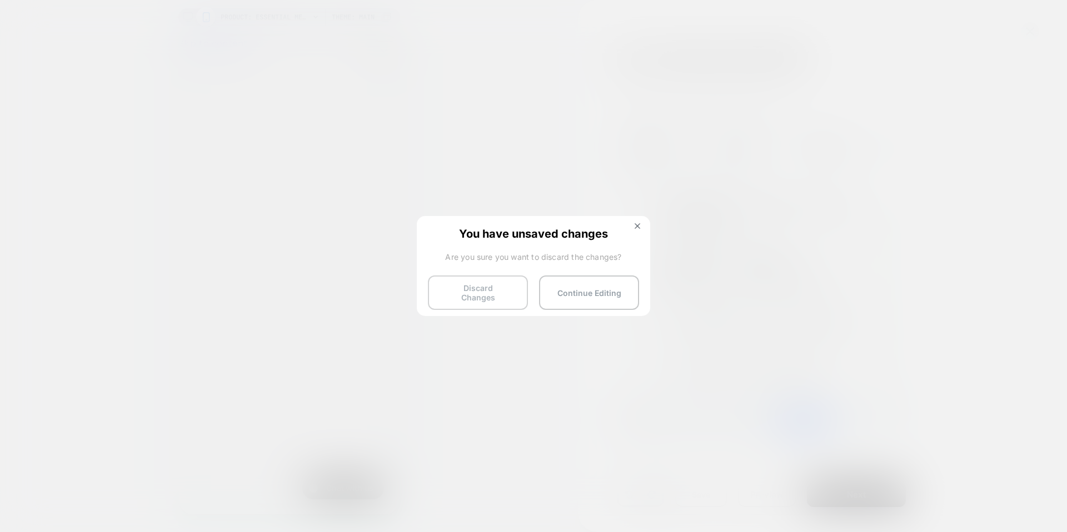
click at [491, 298] on button "Discard Changes" at bounding box center [478, 293] width 100 height 34
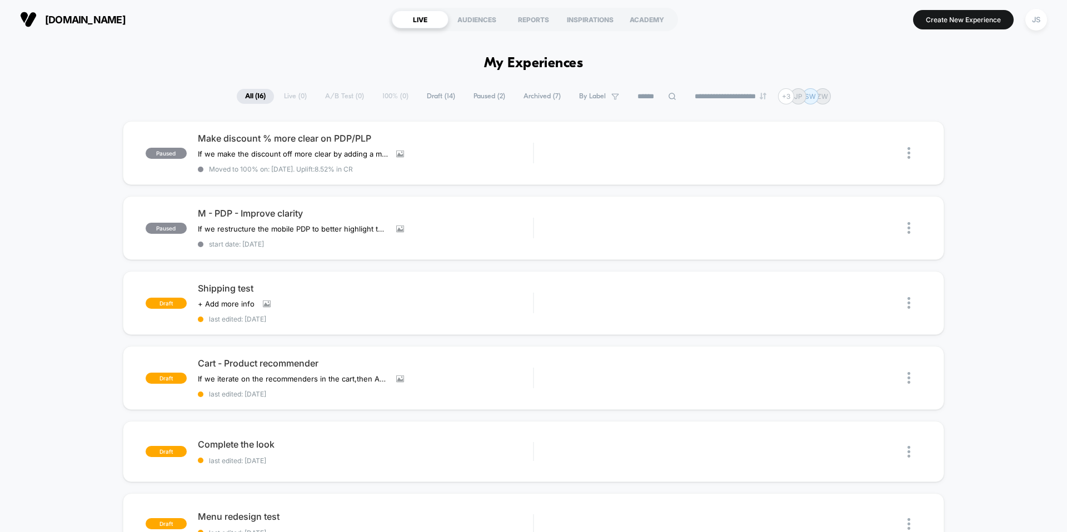
click at [786, 156] on div "Preview" at bounding box center [790, 153] width 67 height 25
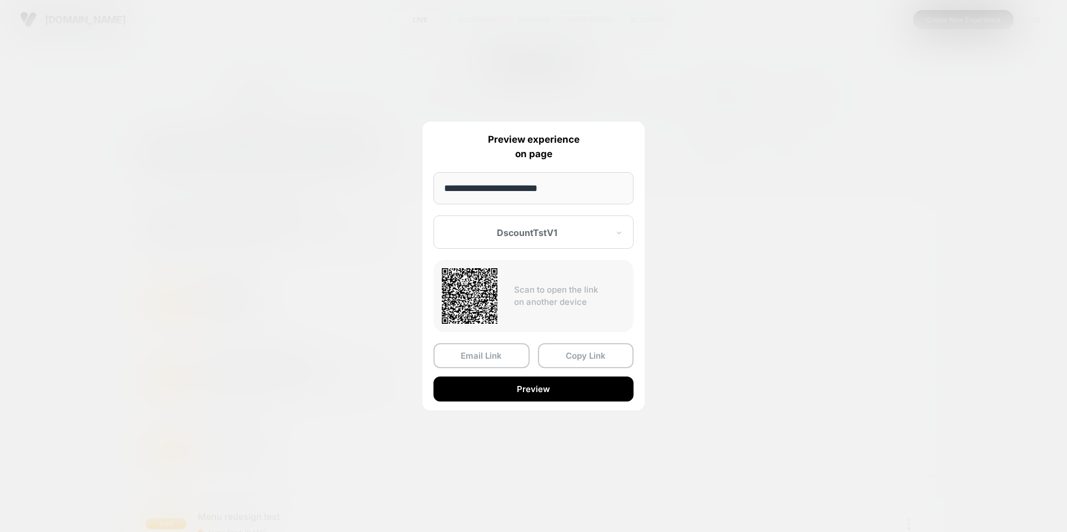
click at [715, 221] on div at bounding box center [533, 266] width 1067 height 532
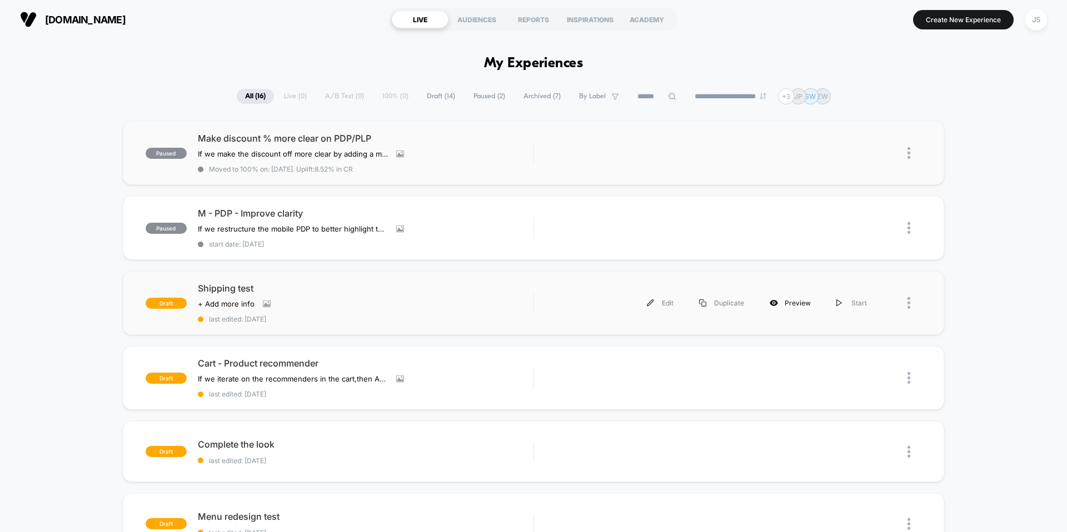
click at [805, 301] on div "Preview" at bounding box center [790, 303] width 67 height 25
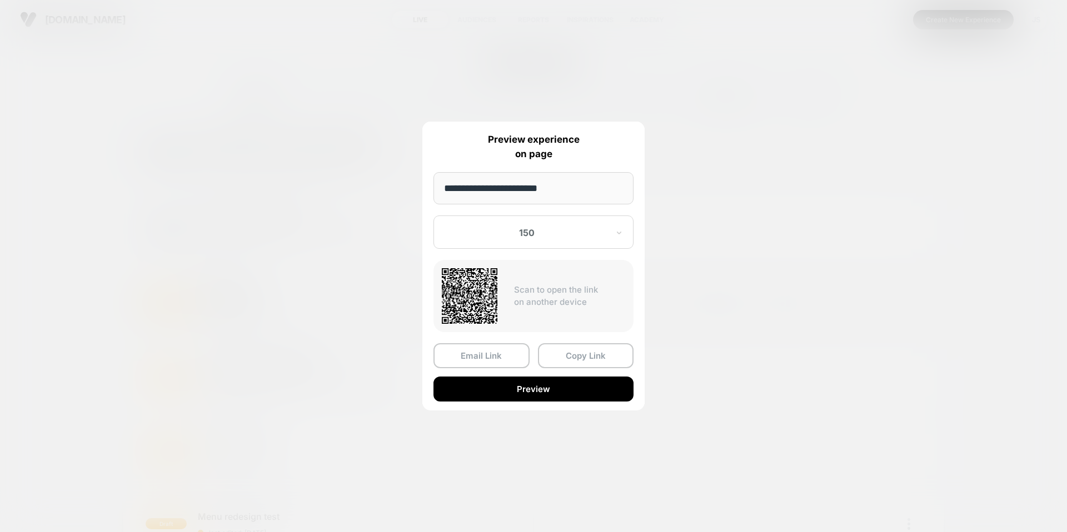
click at [394, 63] on div at bounding box center [533, 266] width 1067 height 532
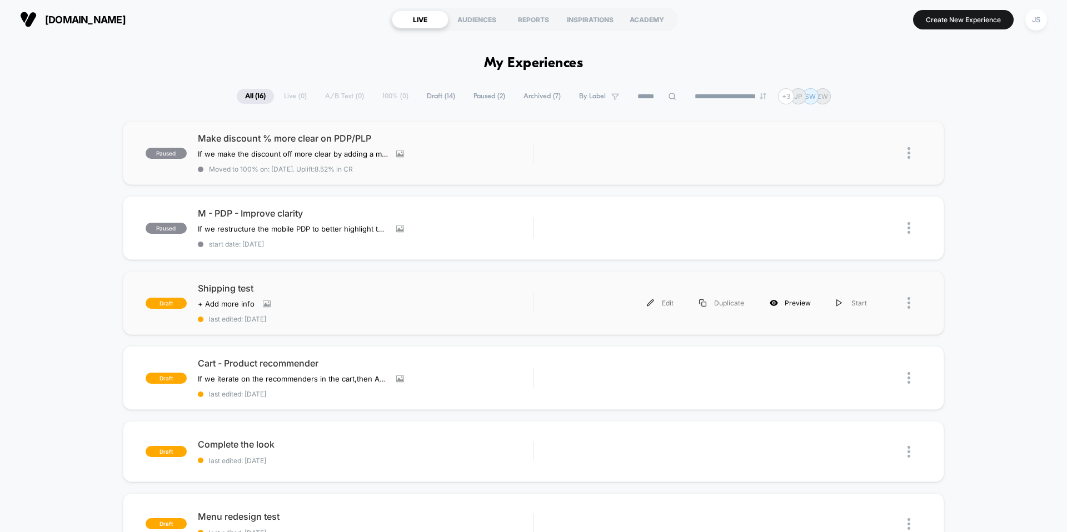
click at [787, 303] on div "Preview" at bounding box center [790, 303] width 67 height 25
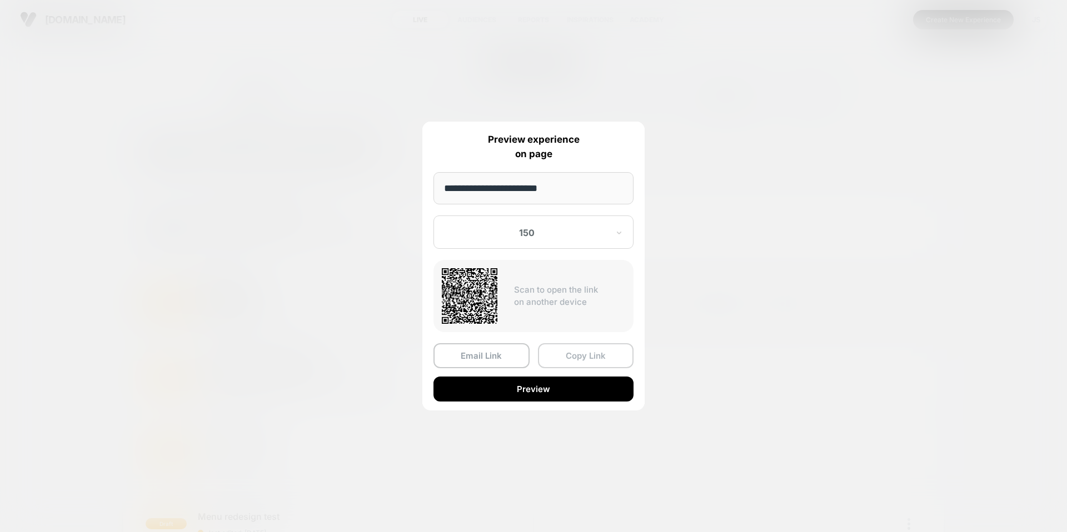
click at [603, 361] on button "Copy Link" at bounding box center [586, 355] width 96 height 25
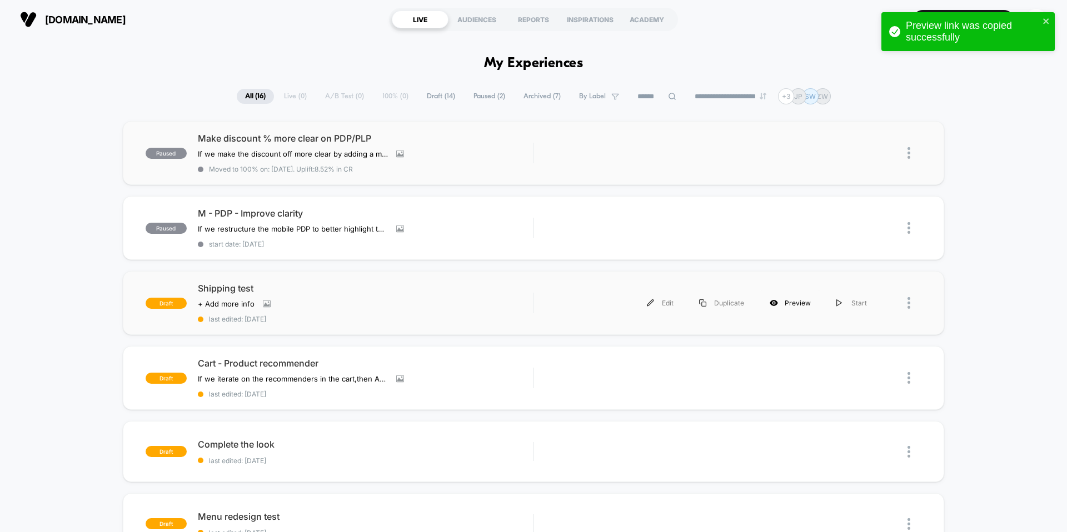
click at [804, 302] on div "Preview" at bounding box center [790, 303] width 67 height 25
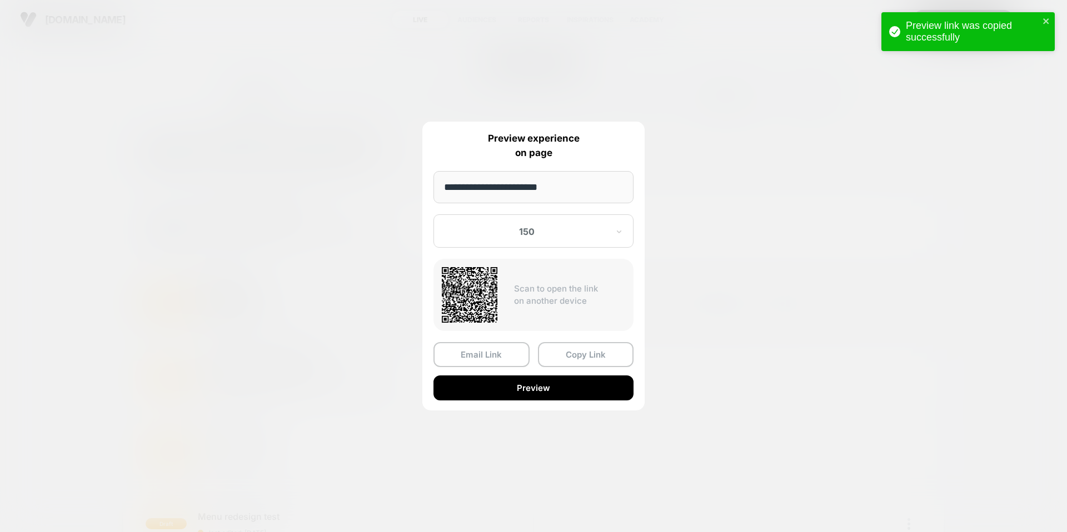
click at [552, 232] on div at bounding box center [526, 231] width 163 height 11
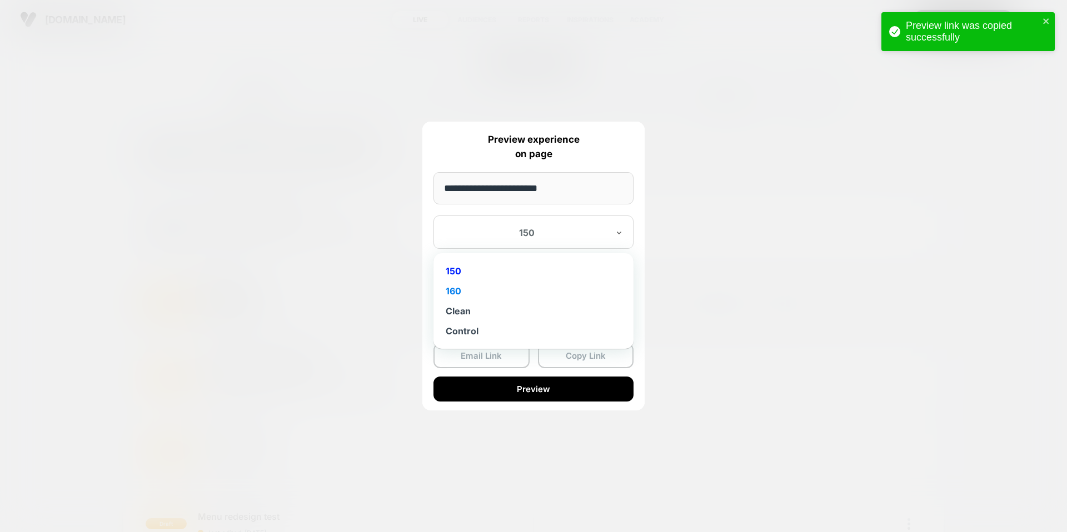
click at [523, 281] on div "160" at bounding box center [533, 291] width 189 height 20
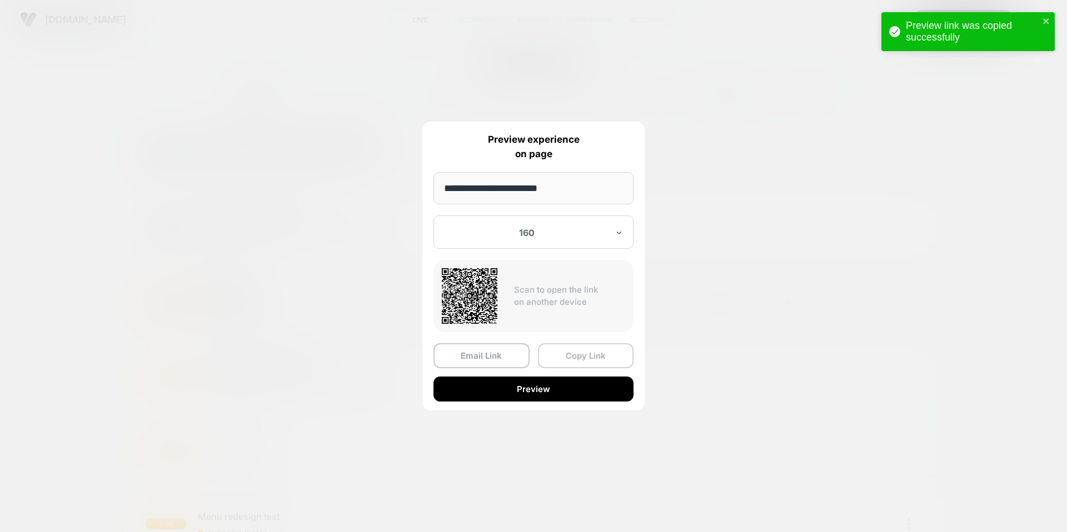
click at [567, 353] on button "Copy Link" at bounding box center [586, 355] width 96 height 25
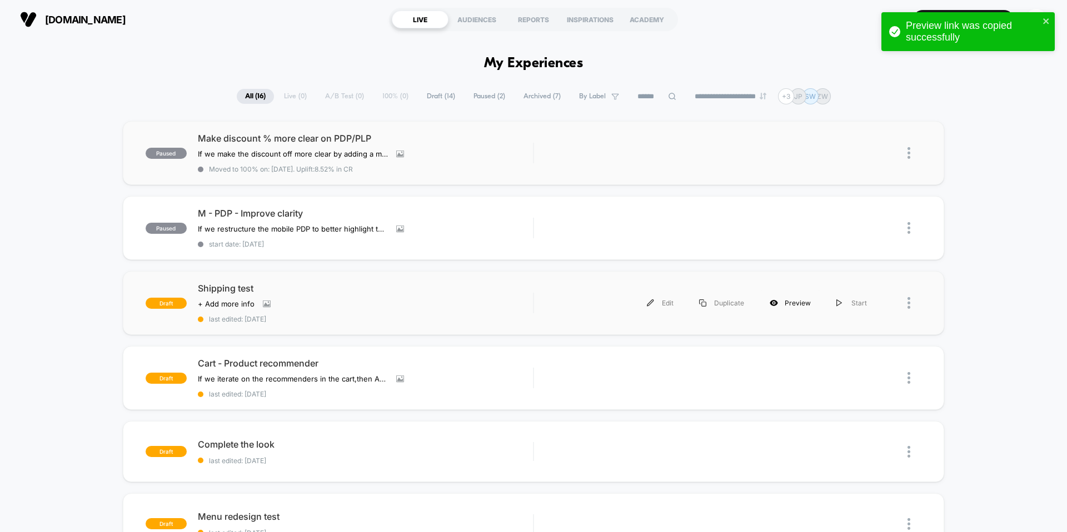
click at [785, 304] on div "Preview" at bounding box center [790, 303] width 67 height 25
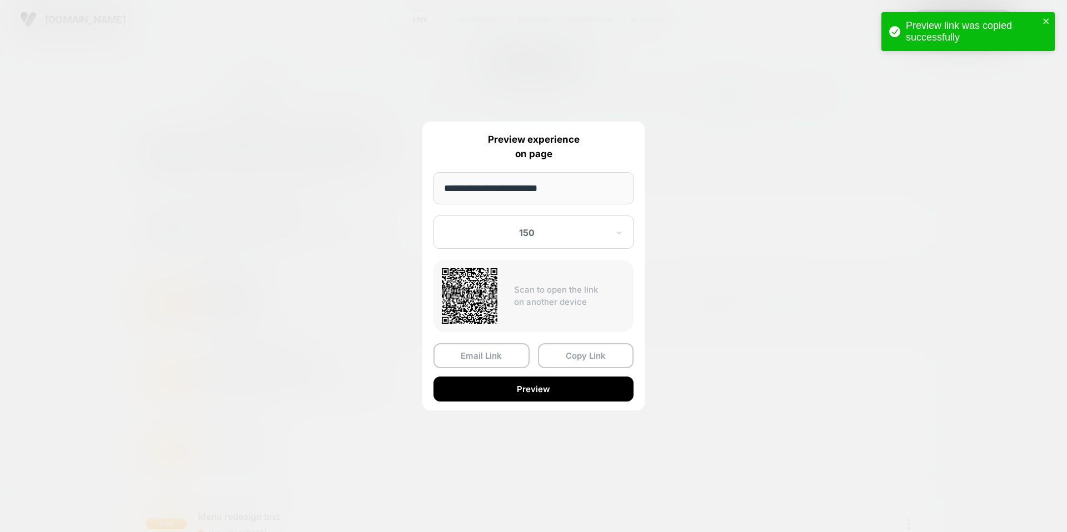
click at [528, 231] on div at bounding box center [526, 232] width 163 height 11
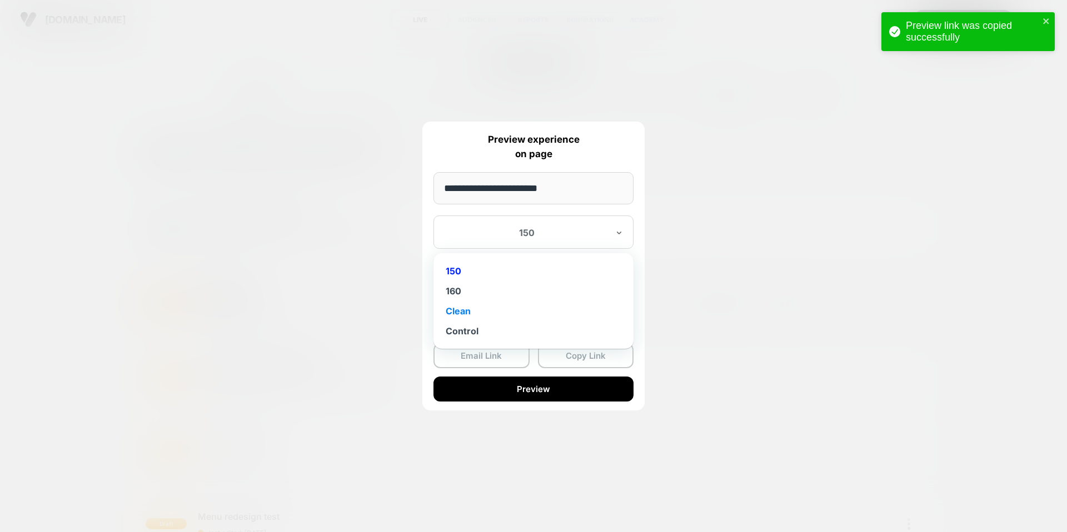
click at [513, 315] on div "Clean" at bounding box center [533, 311] width 189 height 20
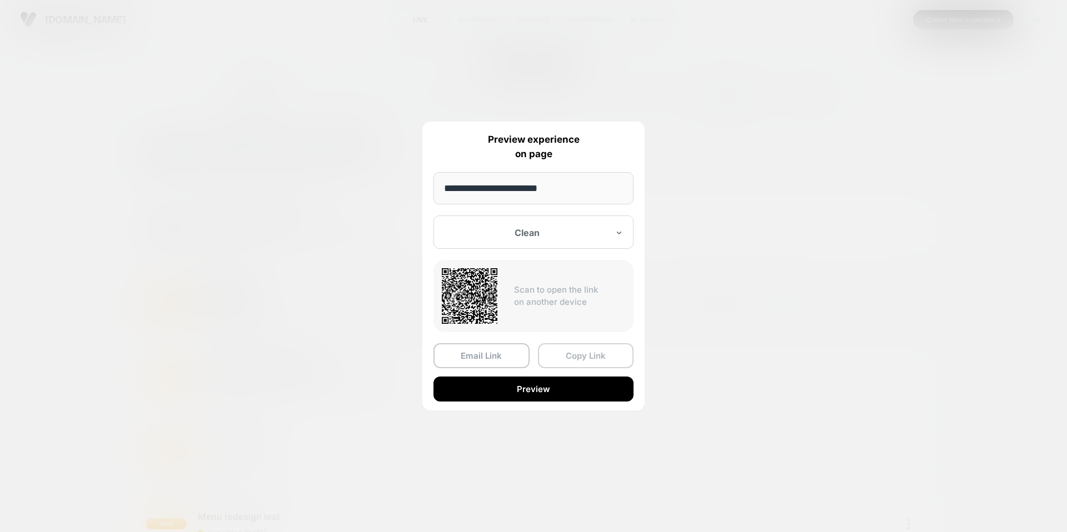
click at [581, 361] on button "Copy Link" at bounding box center [586, 355] width 96 height 25
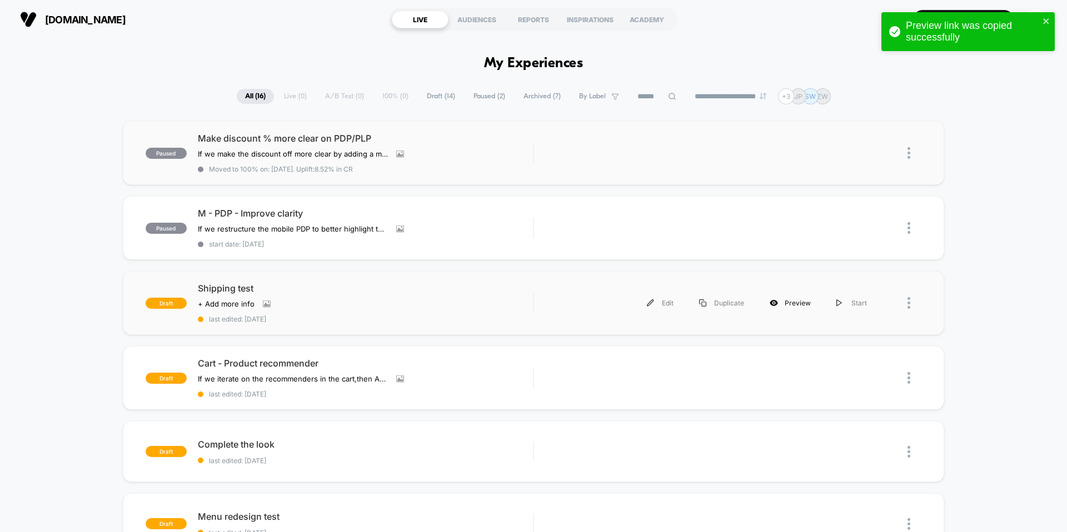
click at [800, 303] on div "Preview" at bounding box center [790, 303] width 67 height 25
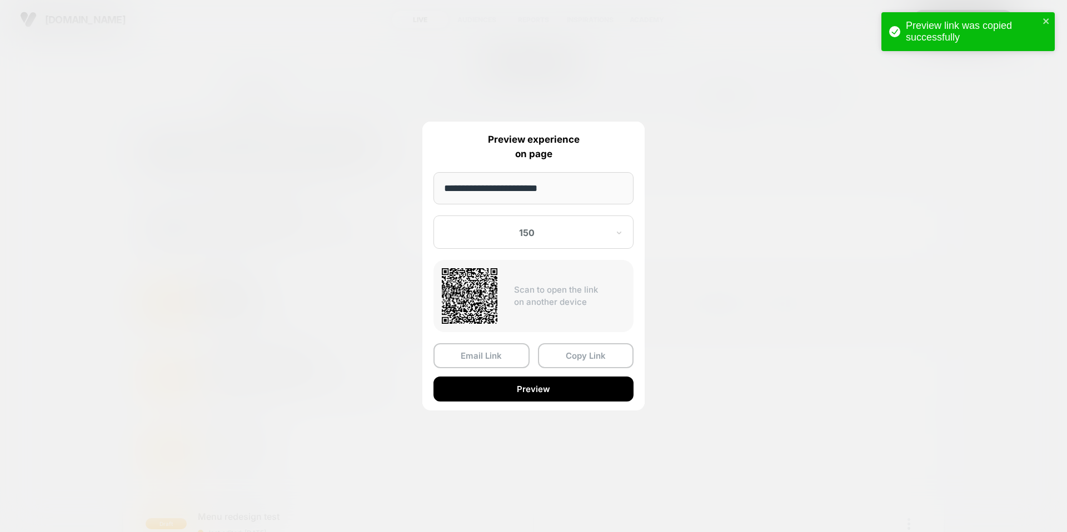
click at [555, 235] on div at bounding box center [526, 232] width 163 height 11
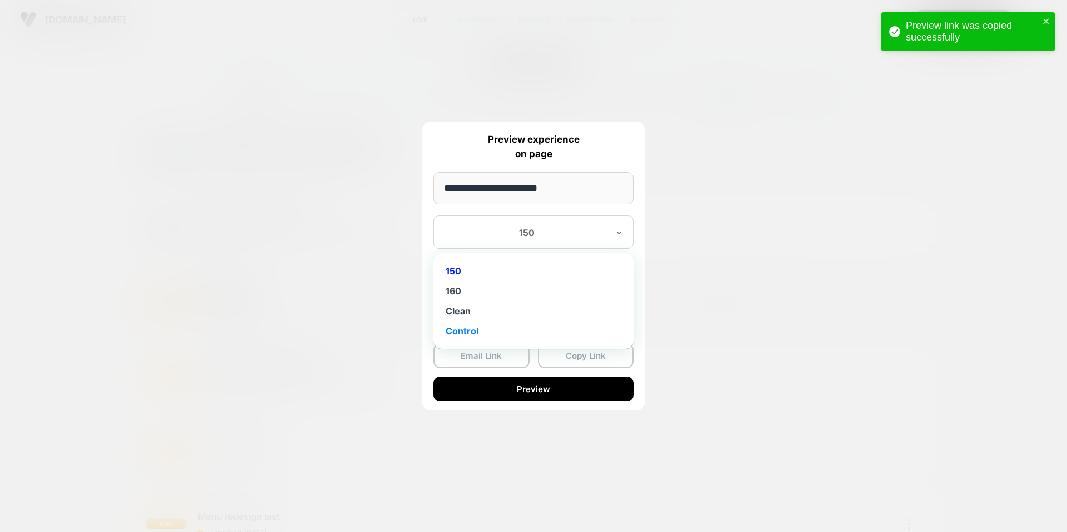
click at [504, 331] on div "Control" at bounding box center [533, 331] width 189 height 20
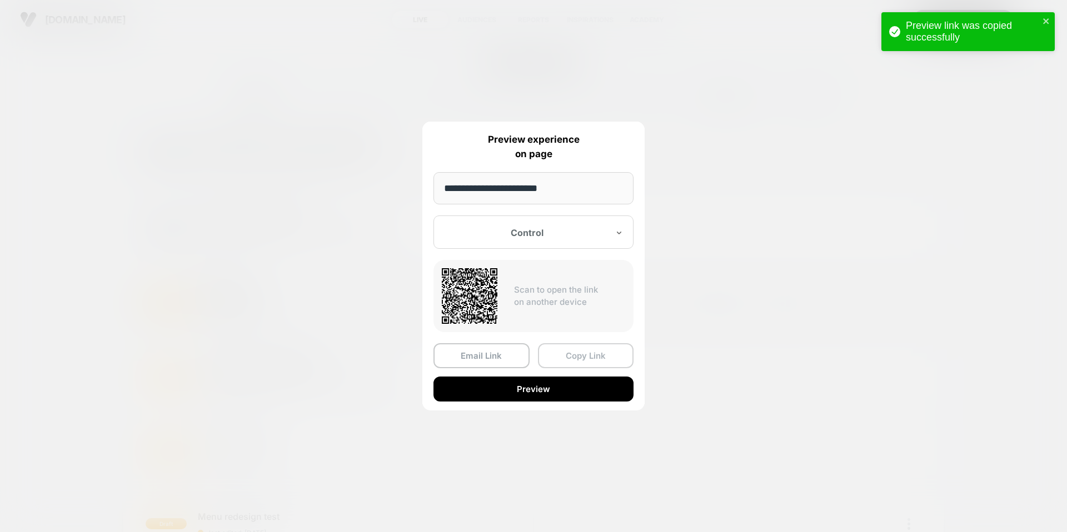
click at [564, 357] on button "Copy Link" at bounding box center [586, 355] width 96 height 25
